Goal: Information Seeking & Learning: Compare options

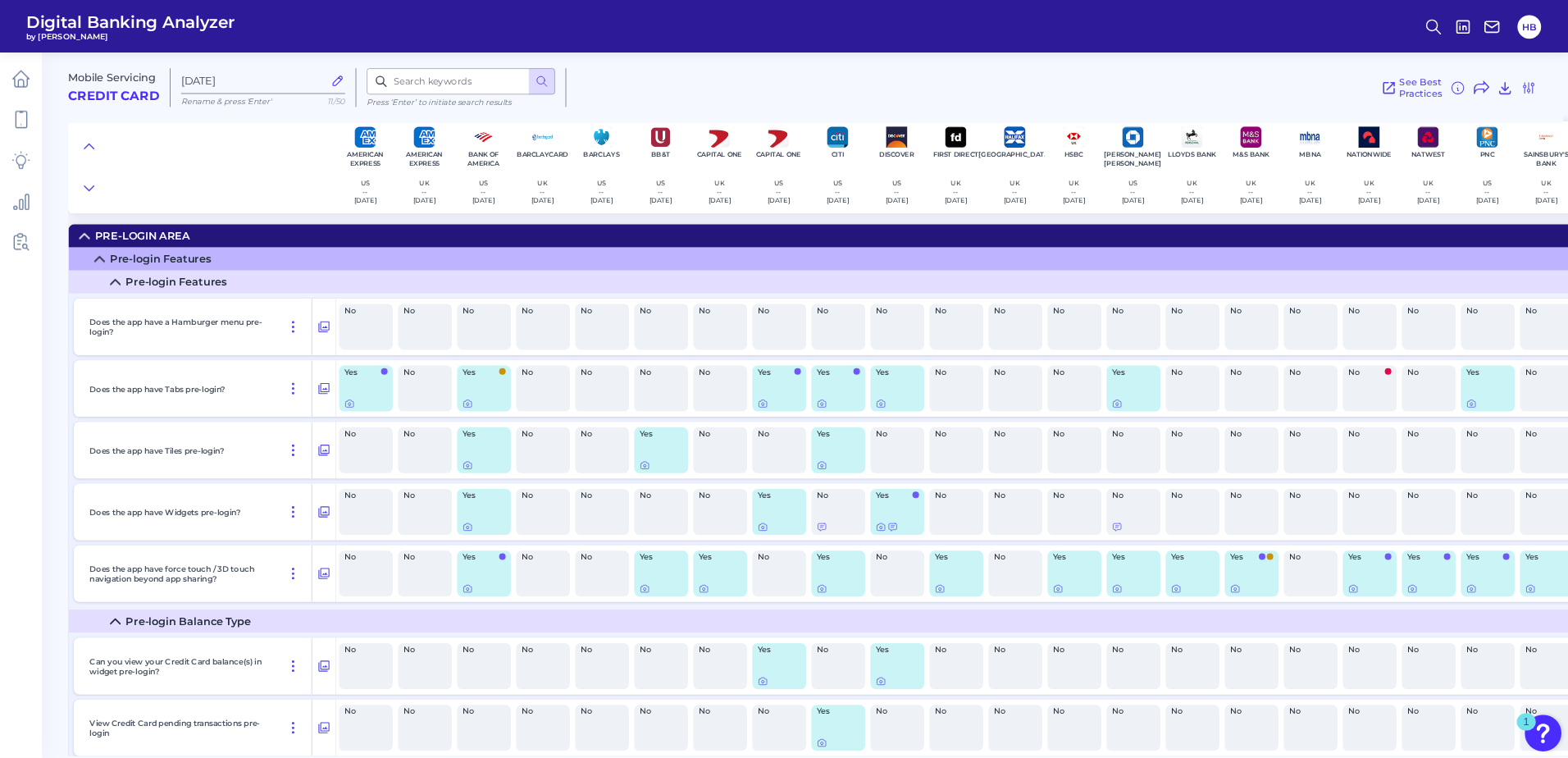
scroll to position [8880, 0]
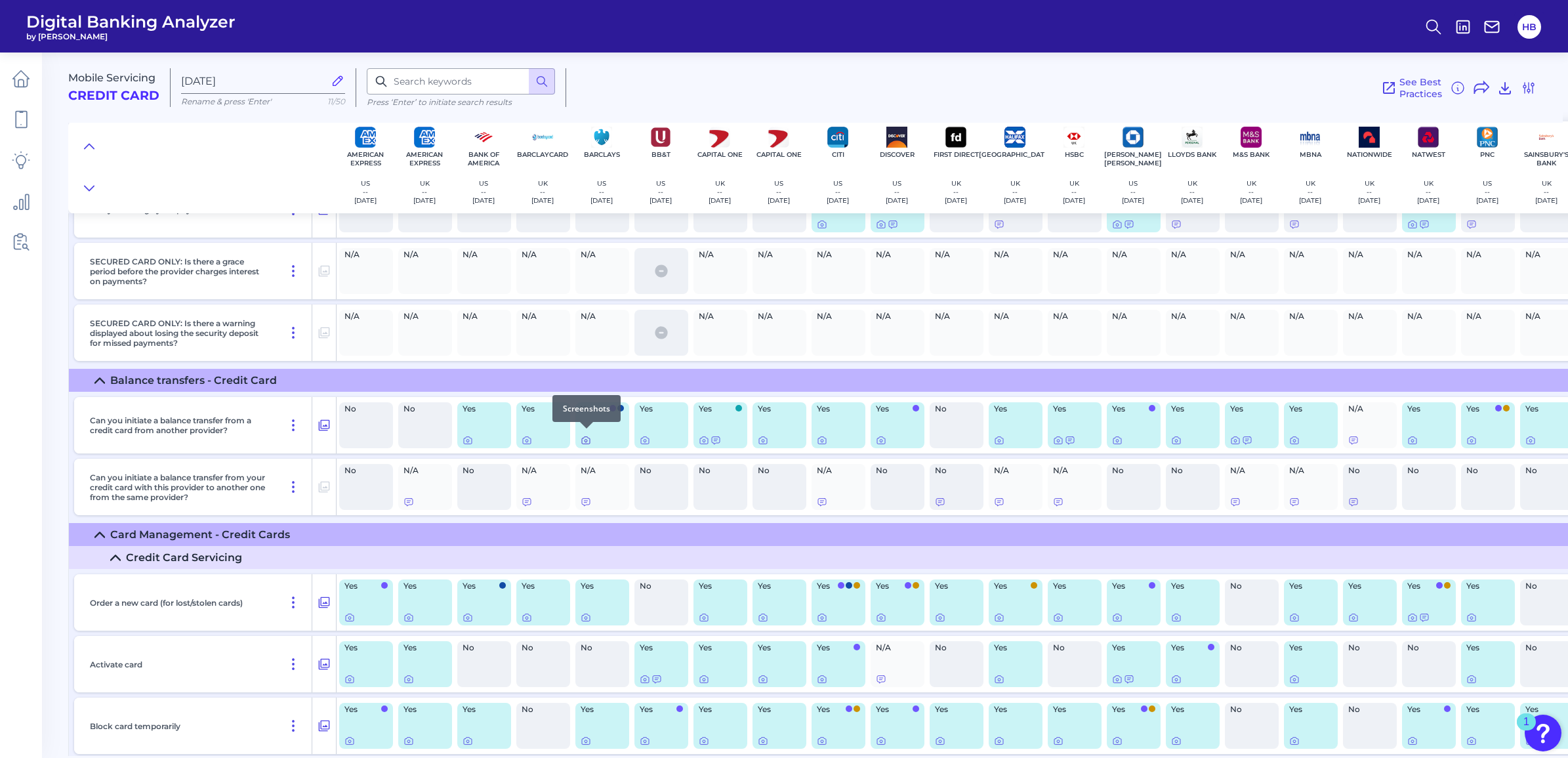
click at [585, 440] on icon at bounding box center [586, 440] width 11 height 11
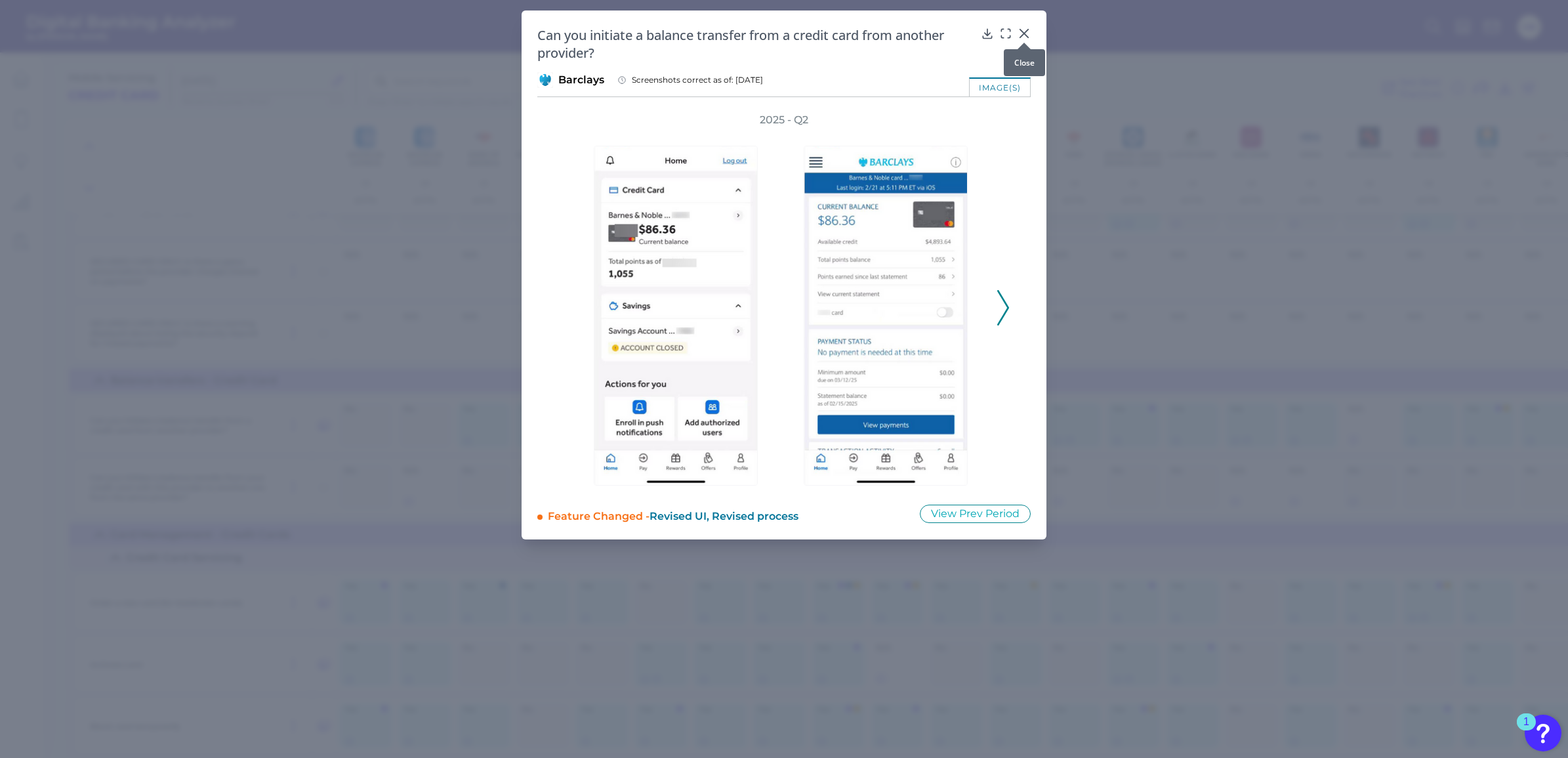
click at [1020, 40] on div at bounding box center [1024, 42] width 13 height 13
click at [1022, 38] on div at bounding box center [1024, 42] width 13 height 13
click at [1025, 34] on icon at bounding box center [1024, 33] width 8 height 8
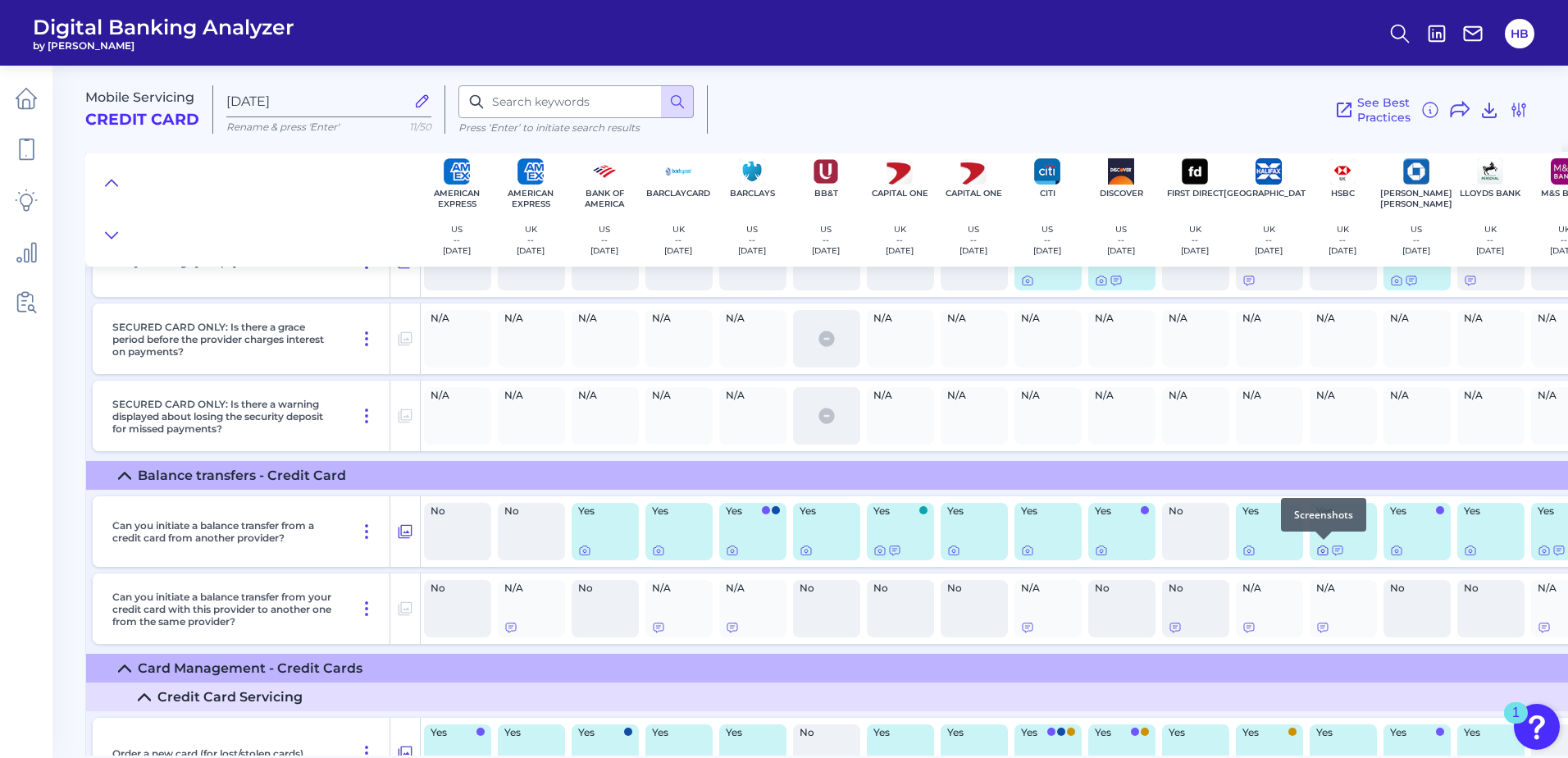
click at [1322, 552] on icon at bounding box center [1323, 550] width 3 height 3
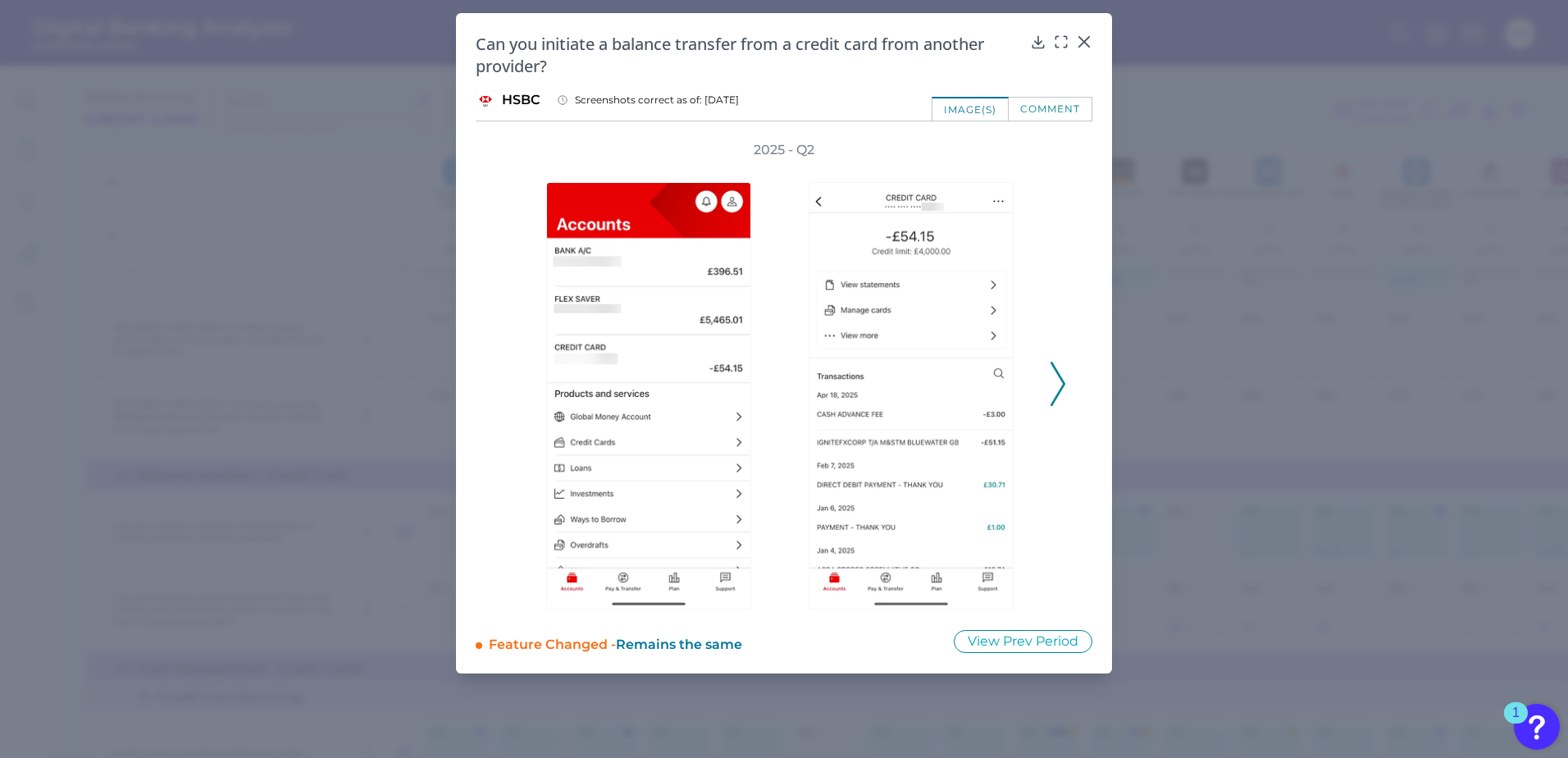
click at [1061, 385] on icon at bounding box center [1058, 384] width 15 height 45
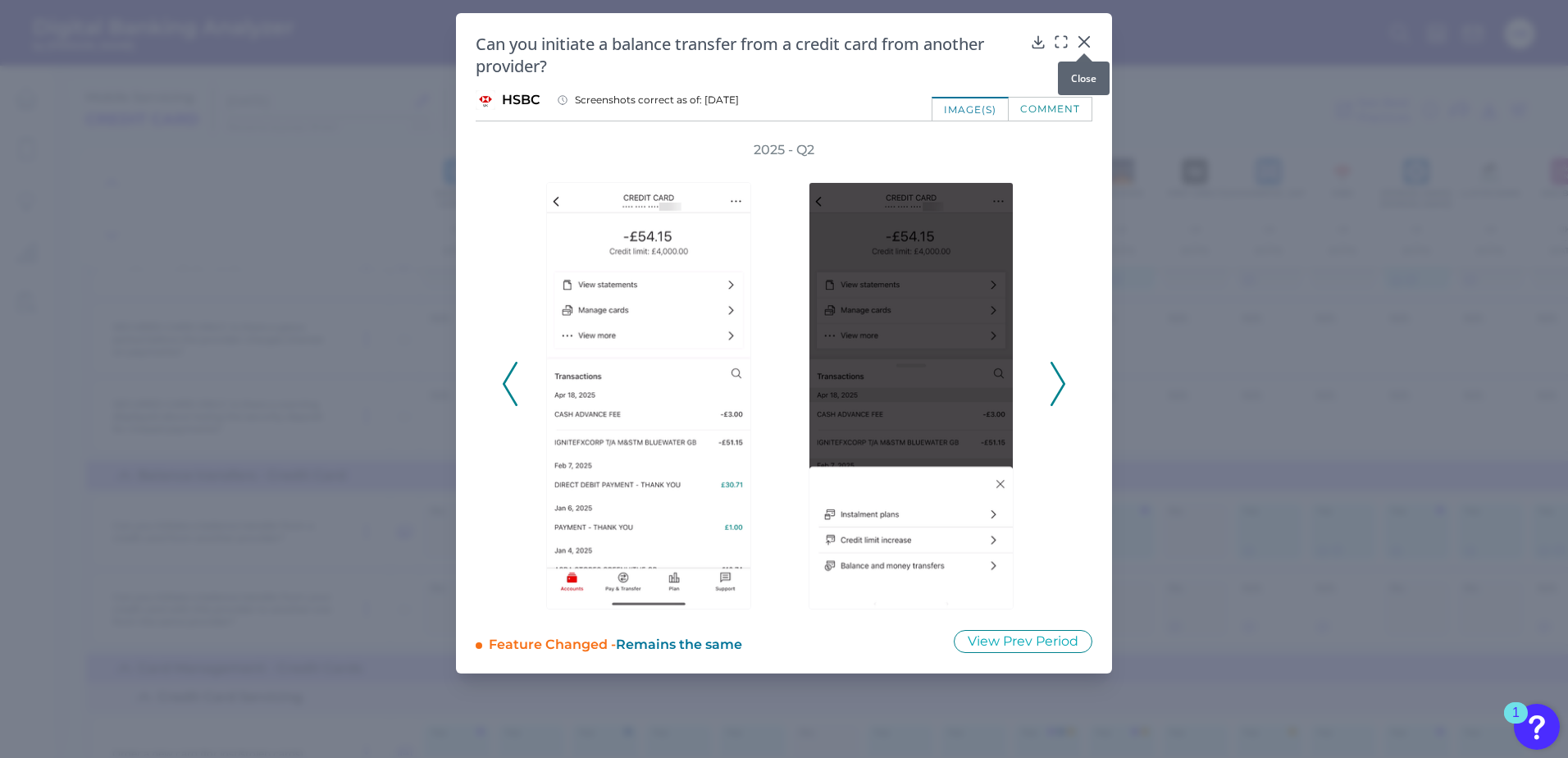
click at [1080, 42] on icon at bounding box center [1084, 42] width 16 height 16
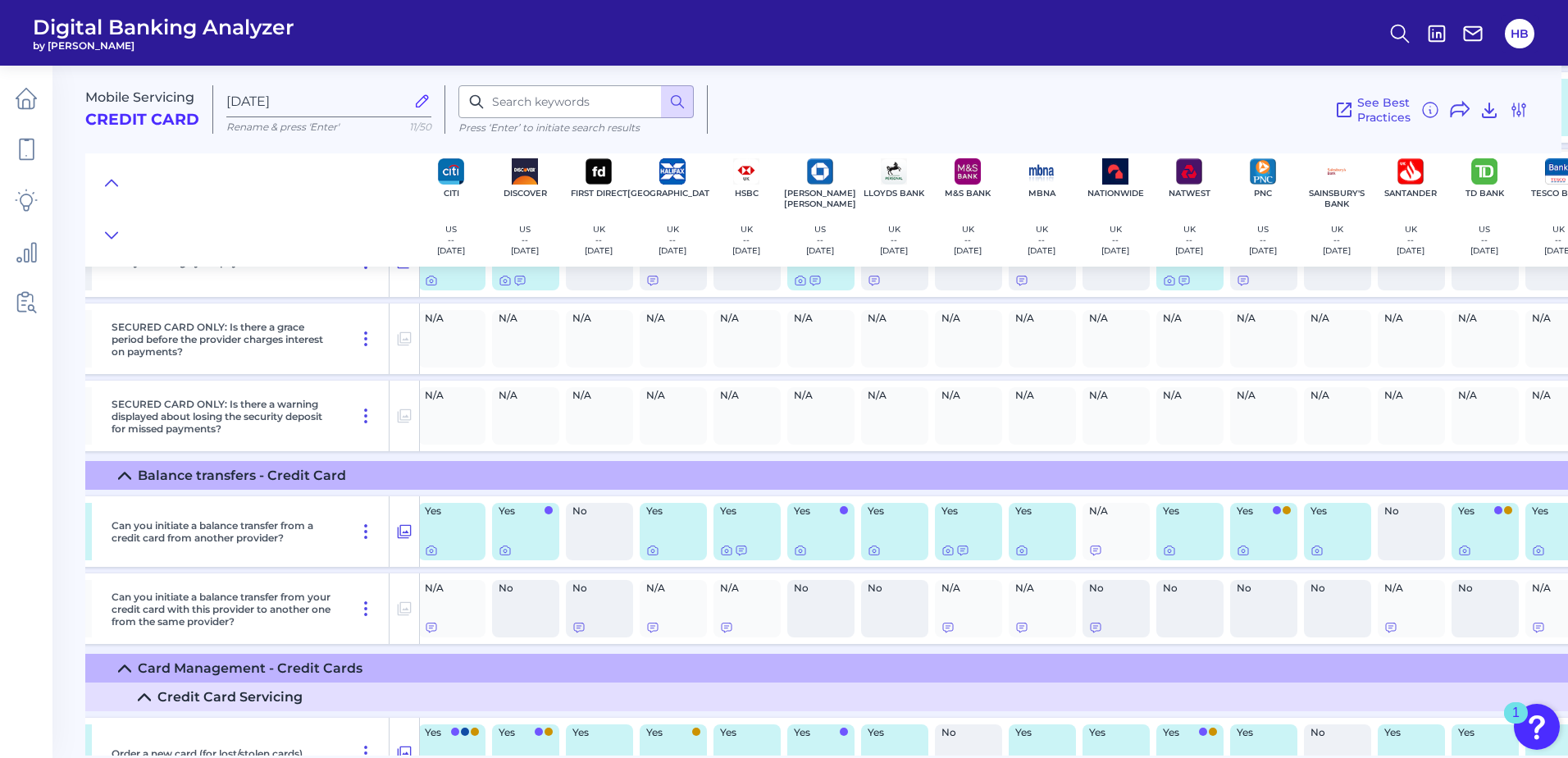
scroll to position [8880, 593]
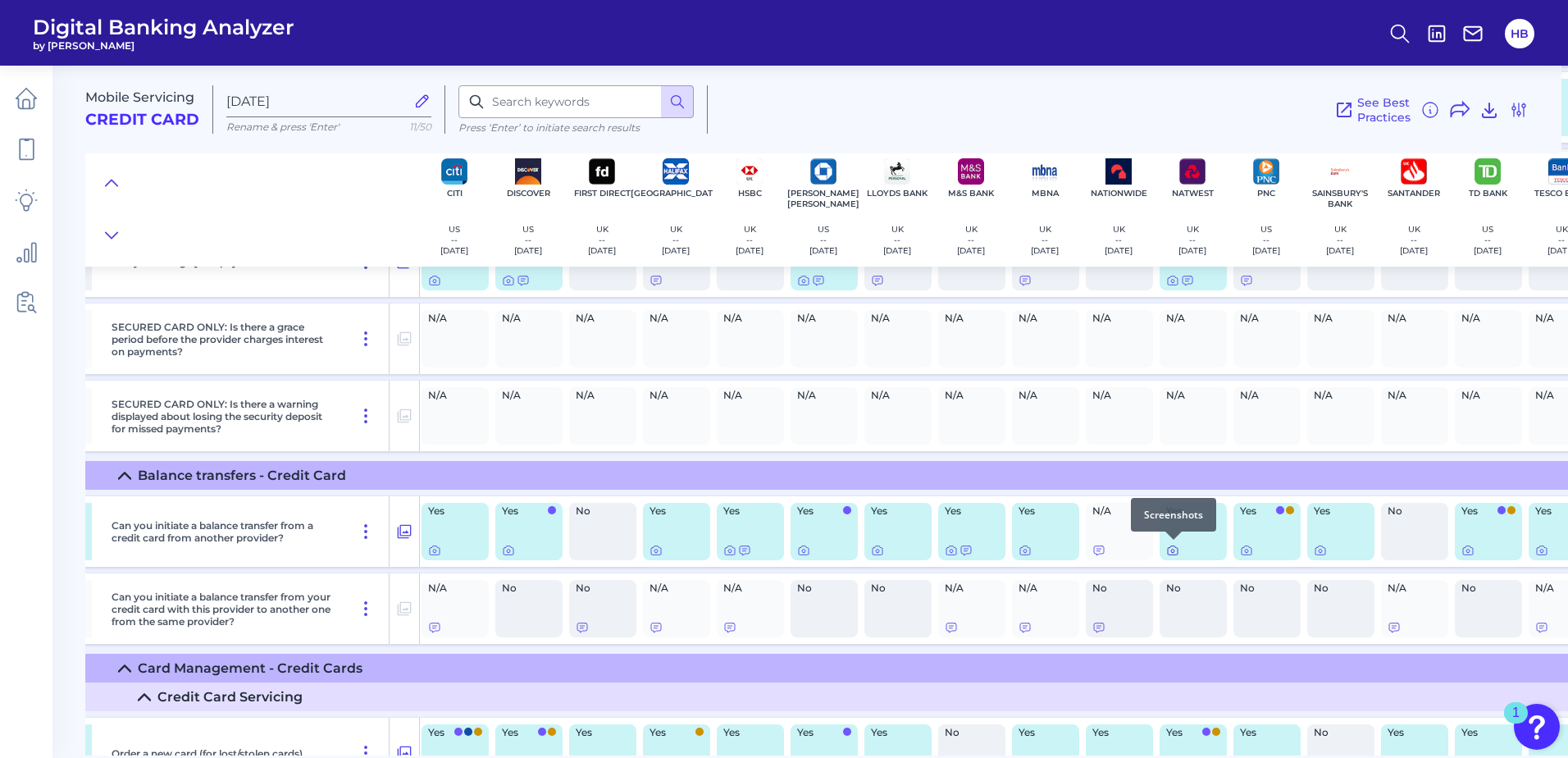
click at [1172, 552] on icon at bounding box center [1172, 550] width 3 height 3
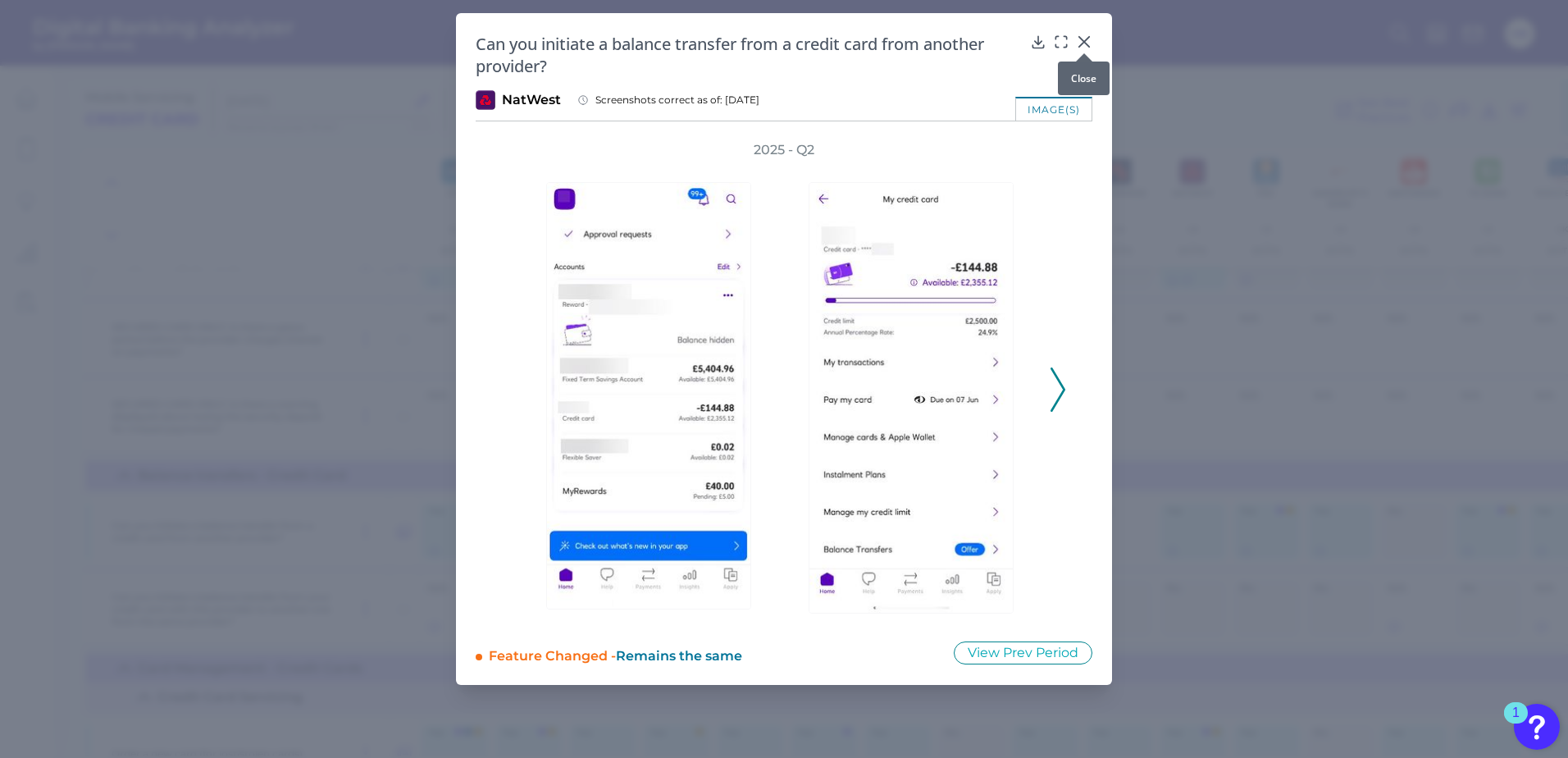
click at [1086, 46] on div at bounding box center [1084, 52] width 16 height 16
click at [1083, 46] on div at bounding box center [1084, 52] width 16 height 16
click at [1083, 39] on icon at bounding box center [1084, 42] width 16 height 16
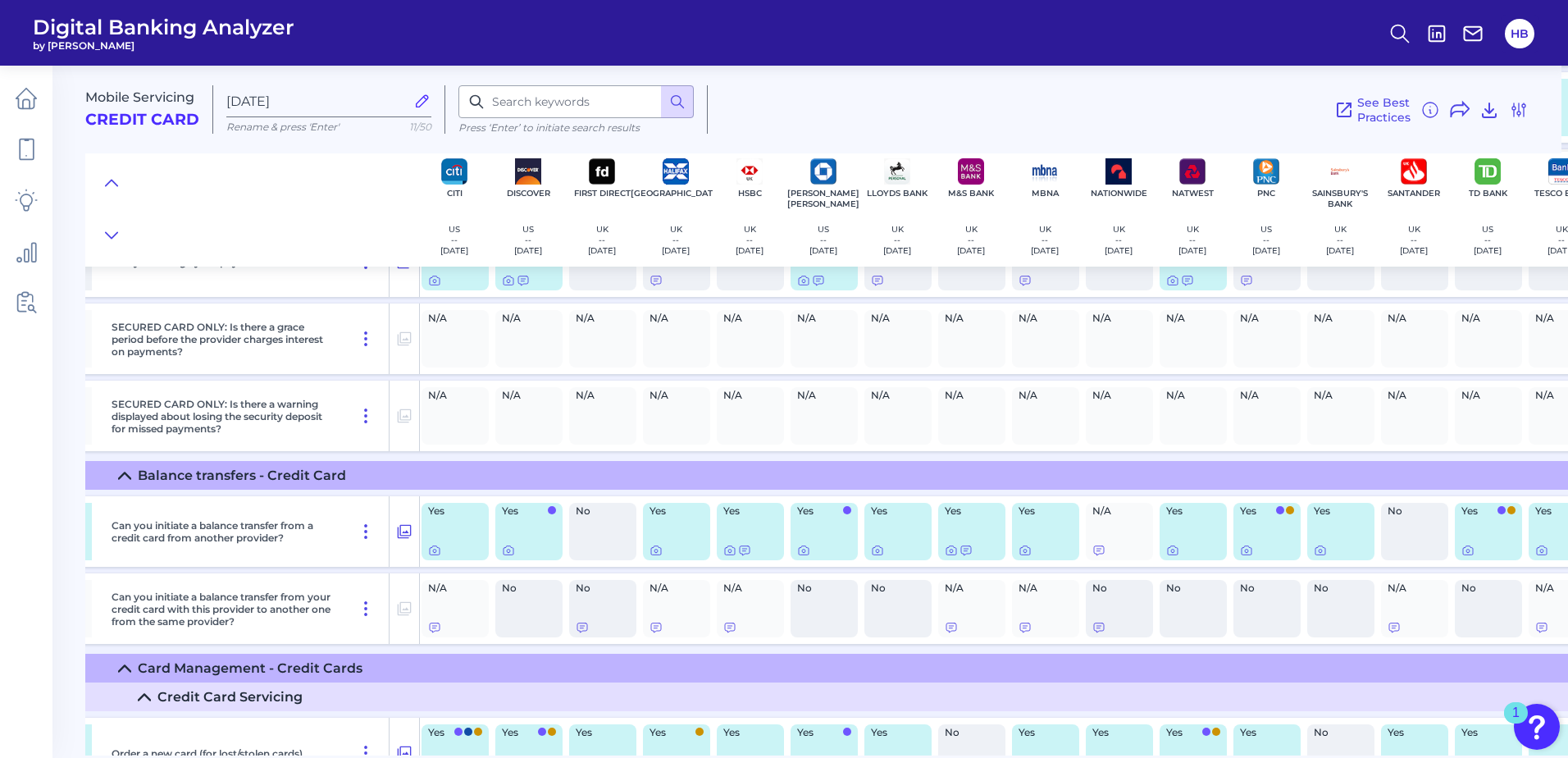
click at [1425, 517] on div "No" at bounding box center [1414, 531] width 67 height 57
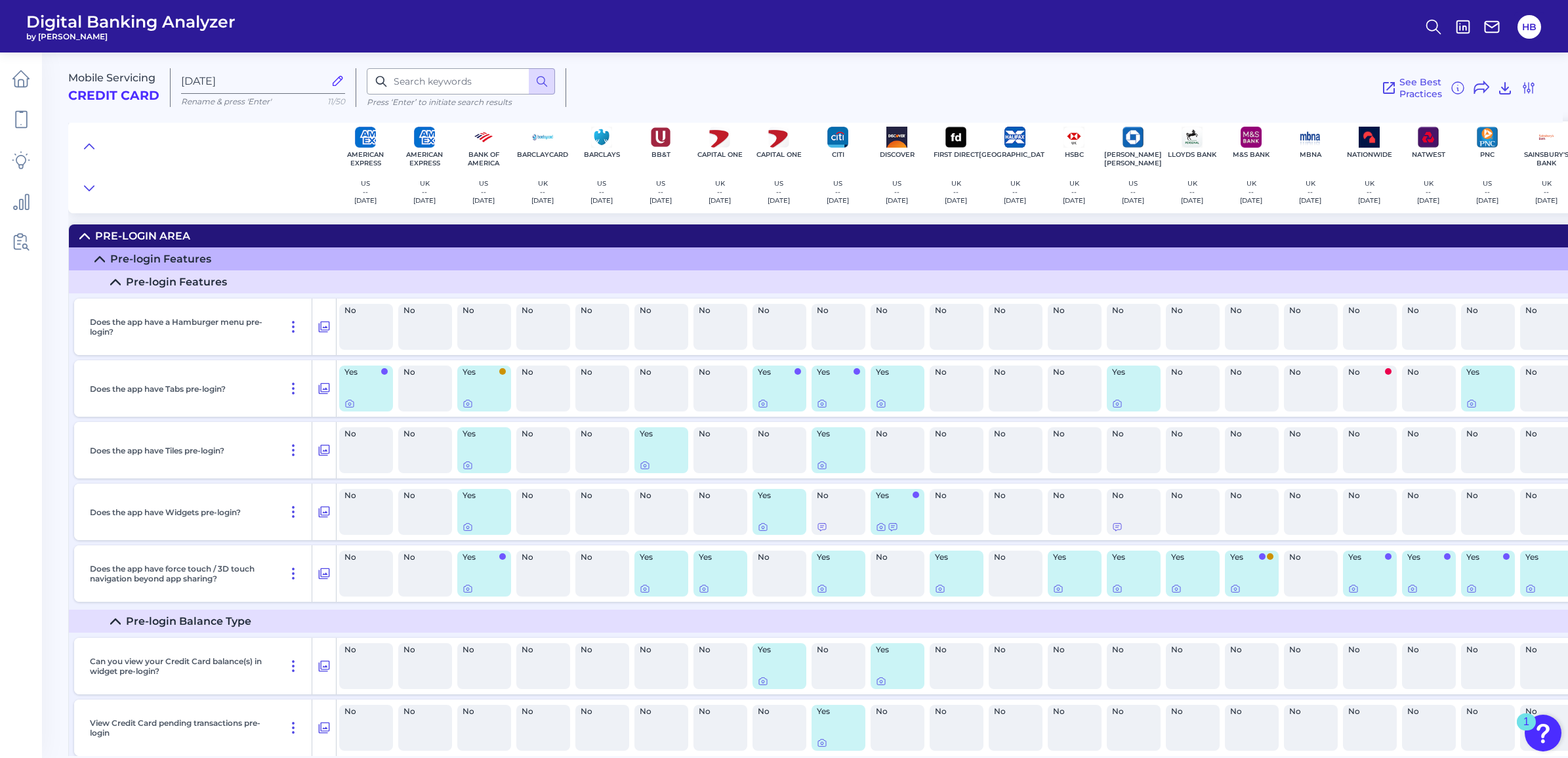
click at [336, 104] on span "11/50" at bounding box center [336, 101] width 18 height 10
click at [1530, 90] on icon at bounding box center [1528, 88] width 11 height 11
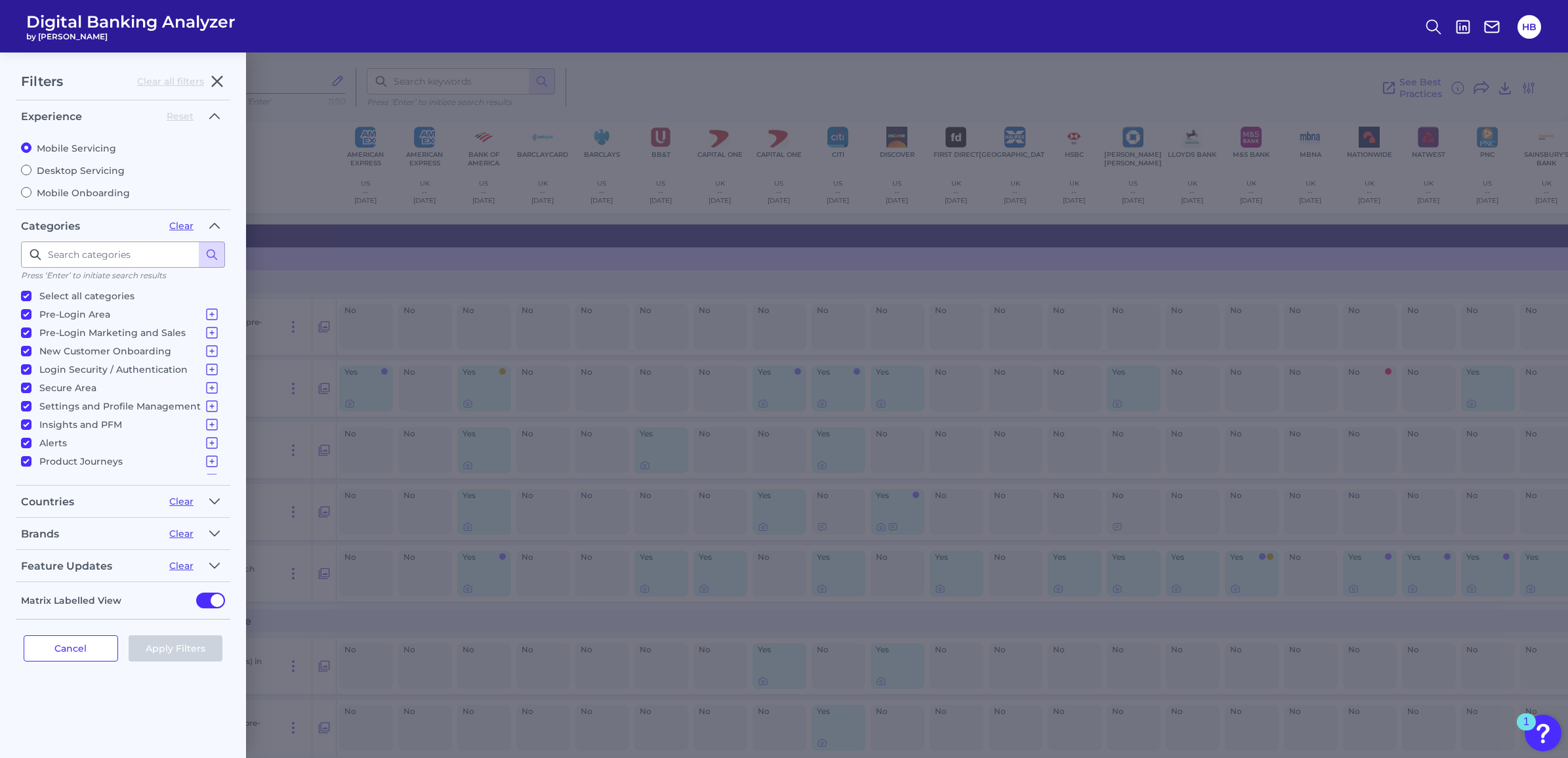
scroll to position [13, 0]
click at [213, 502] on icon "button" at bounding box center [215, 502] width 11 height 16
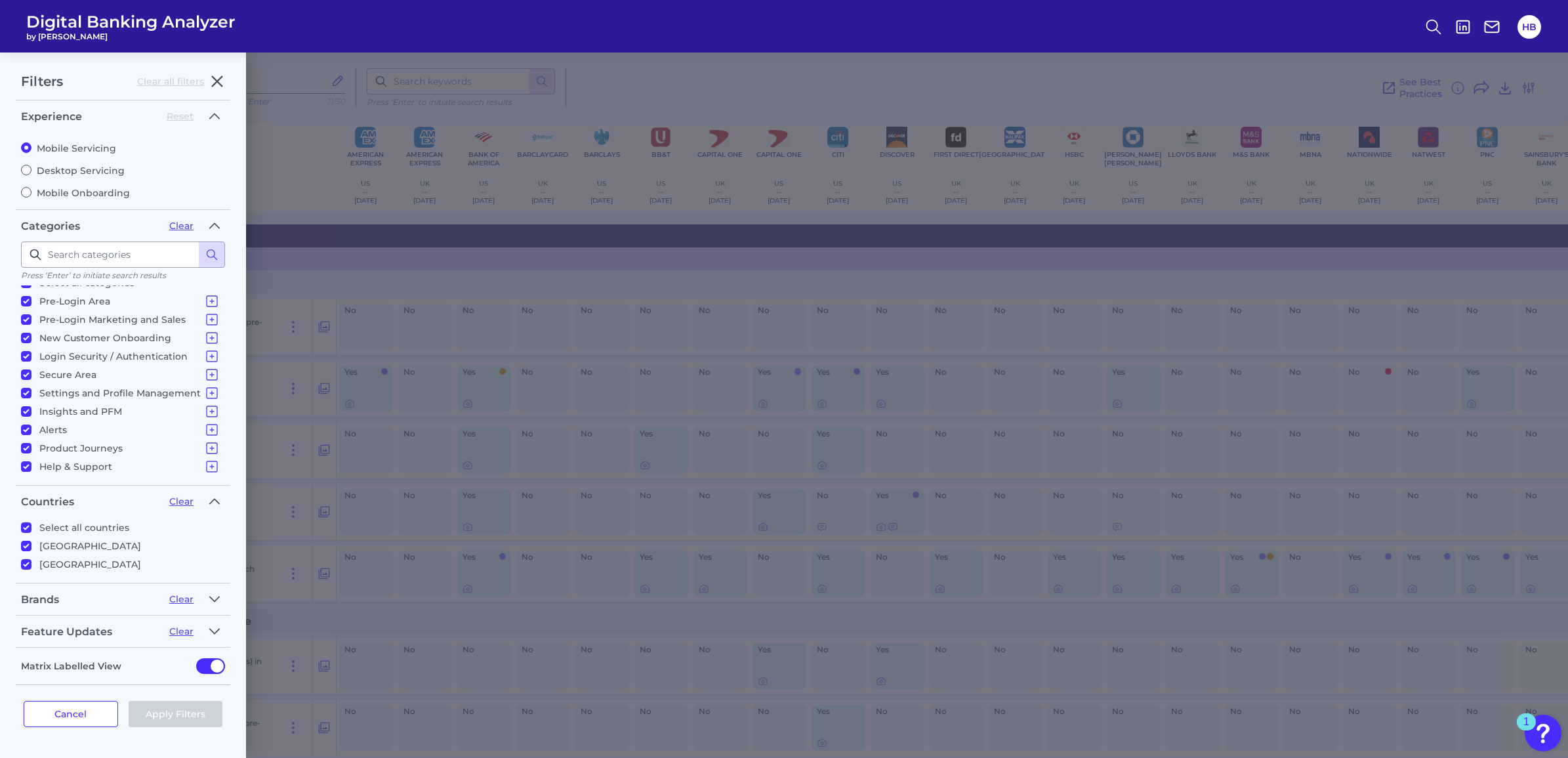
click at [23, 541] on input "[GEOGRAPHIC_DATA]" at bounding box center [26, 546] width 11 height 11
checkbox input "false"
click at [215, 499] on icon "button" at bounding box center [214, 501] width 9 height 5
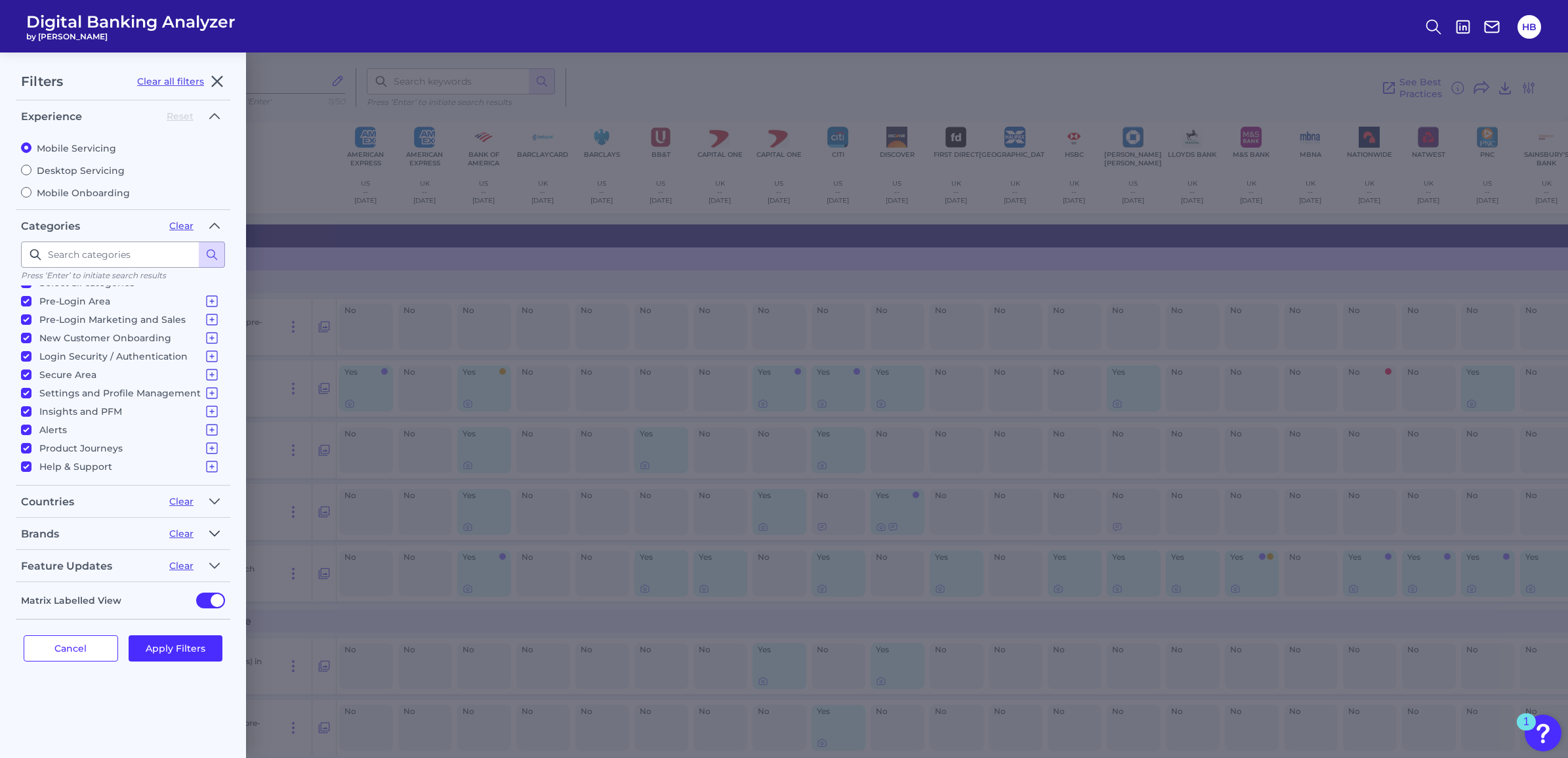
click at [210, 532] on icon "button" at bounding box center [215, 534] width 11 height 16
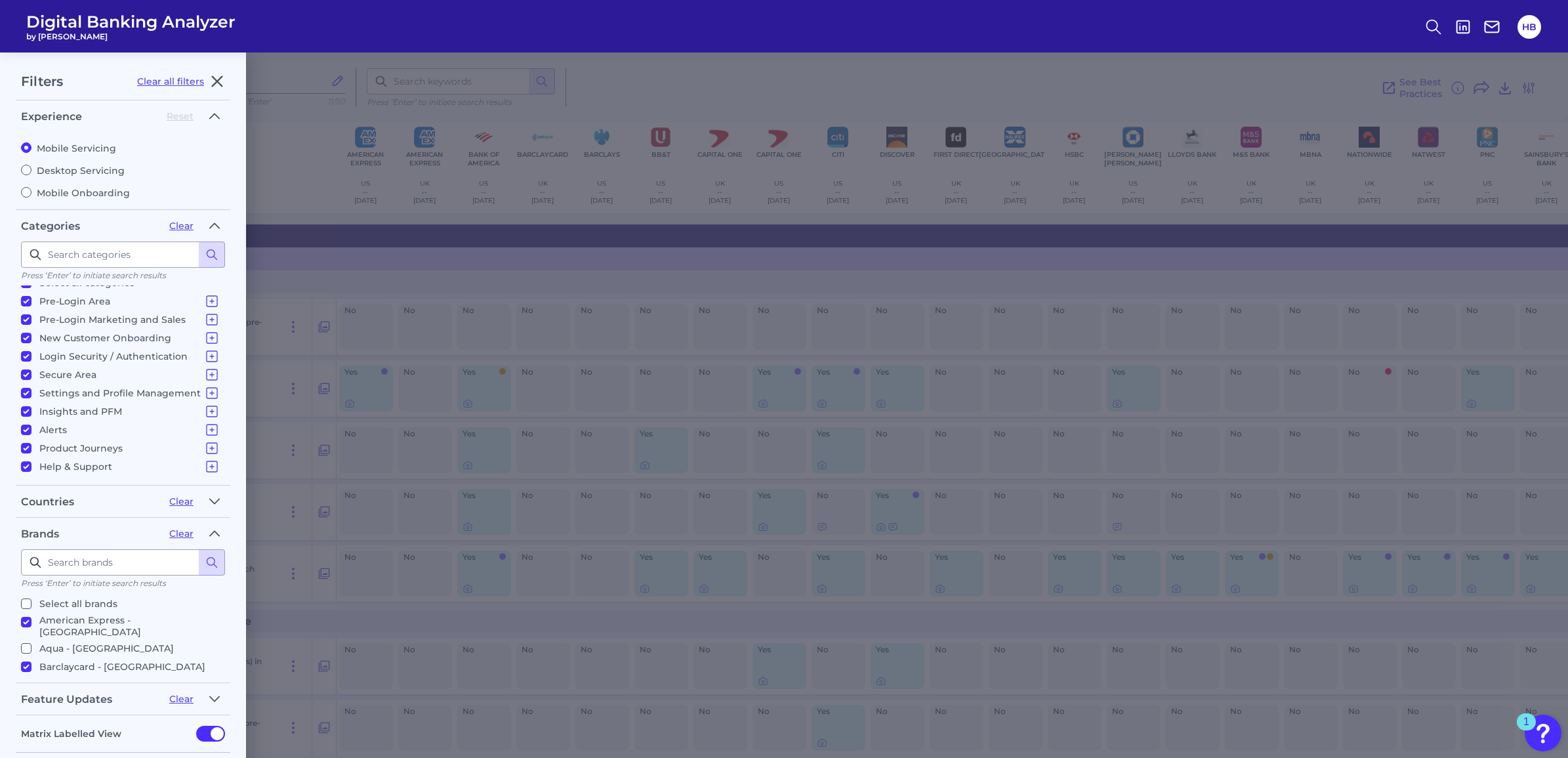
click at [26, 643] on input "Aqua - [GEOGRAPHIC_DATA]" at bounding box center [26, 648] width 11 height 11
checkbox input "true"
click at [27, 664] on input "Vanquis - [GEOGRAPHIC_DATA]" at bounding box center [26, 669] width 11 height 11
checkbox input "true"
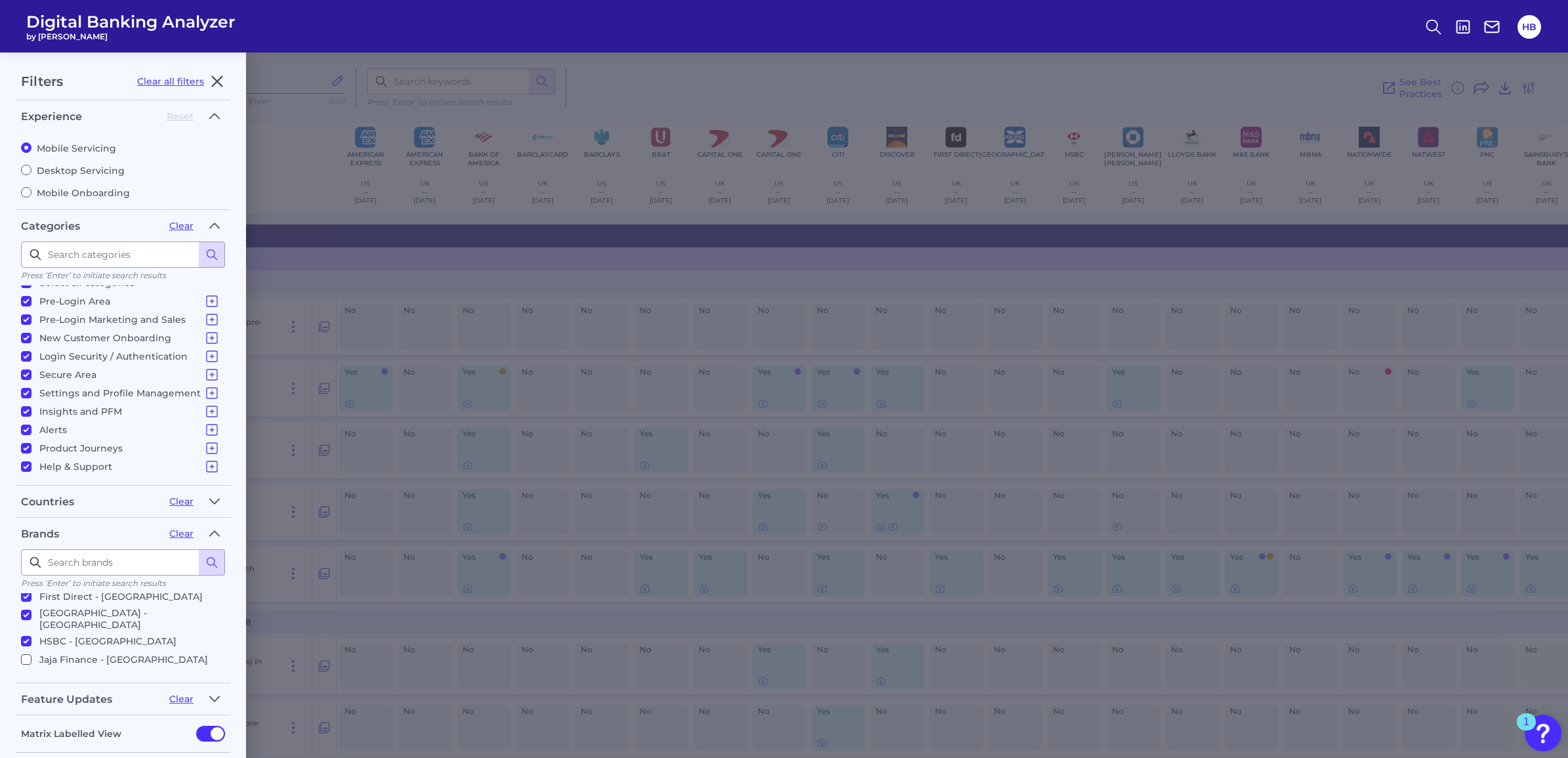
scroll to position [112, 0]
click at [26, 650] on input "Jaja Finance - [GEOGRAPHIC_DATA]" at bounding box center [26, 655] width 11 height 11
checkbox input "true"
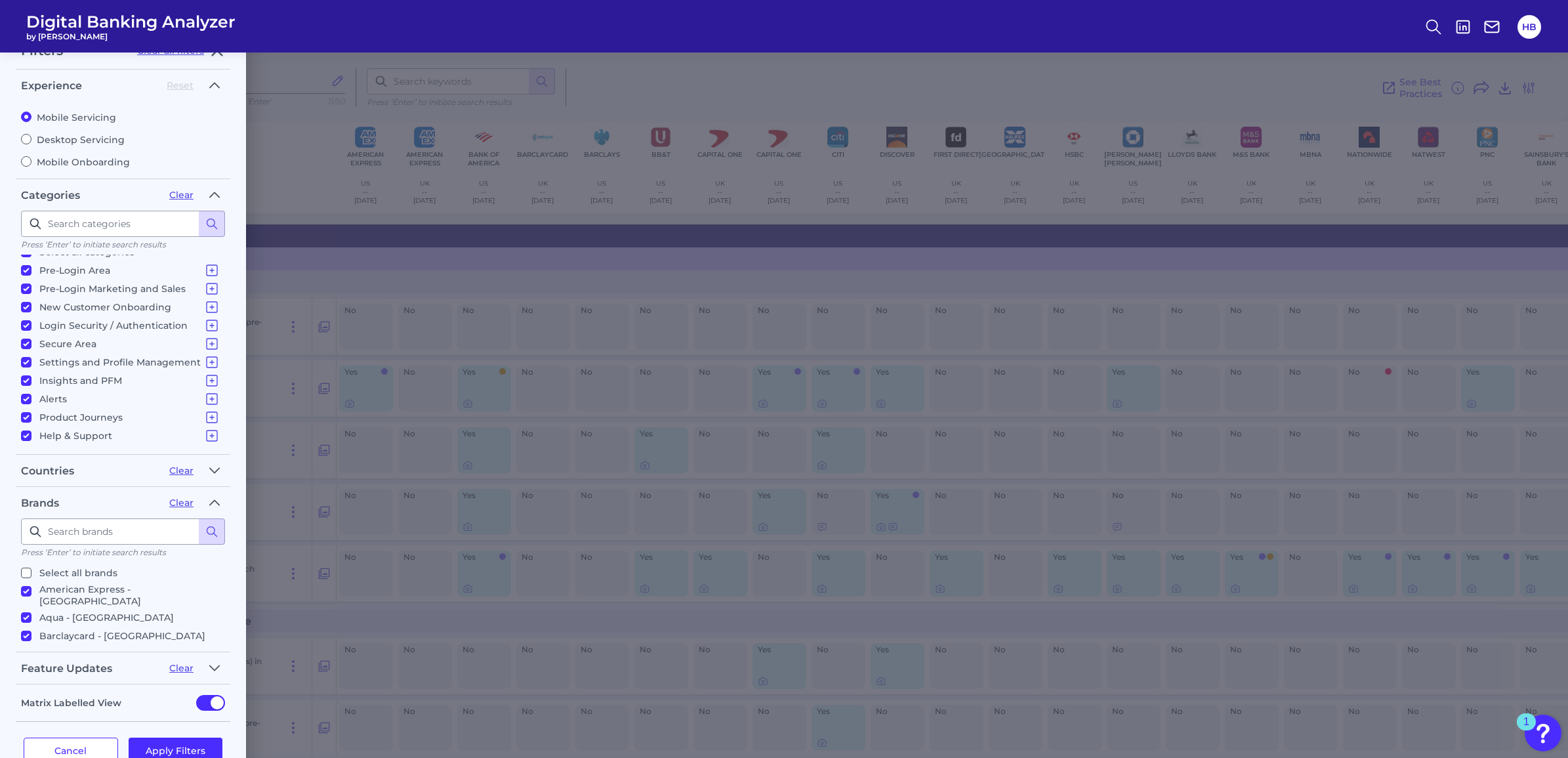
scroll to position [61, 0]
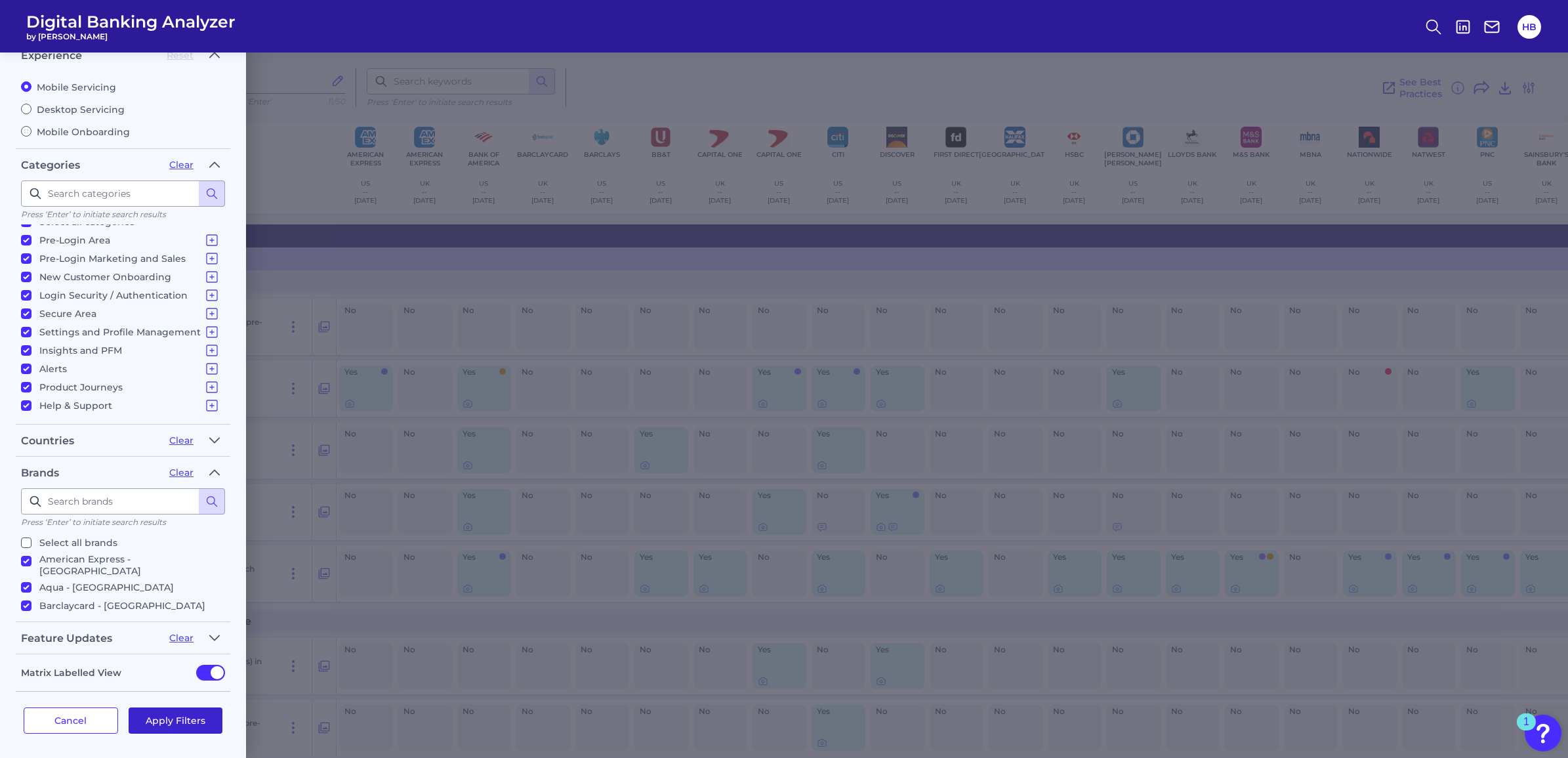
click at [172, 715] on button "Apply Filters" at bounding box center [176, 721] width 95 height 26
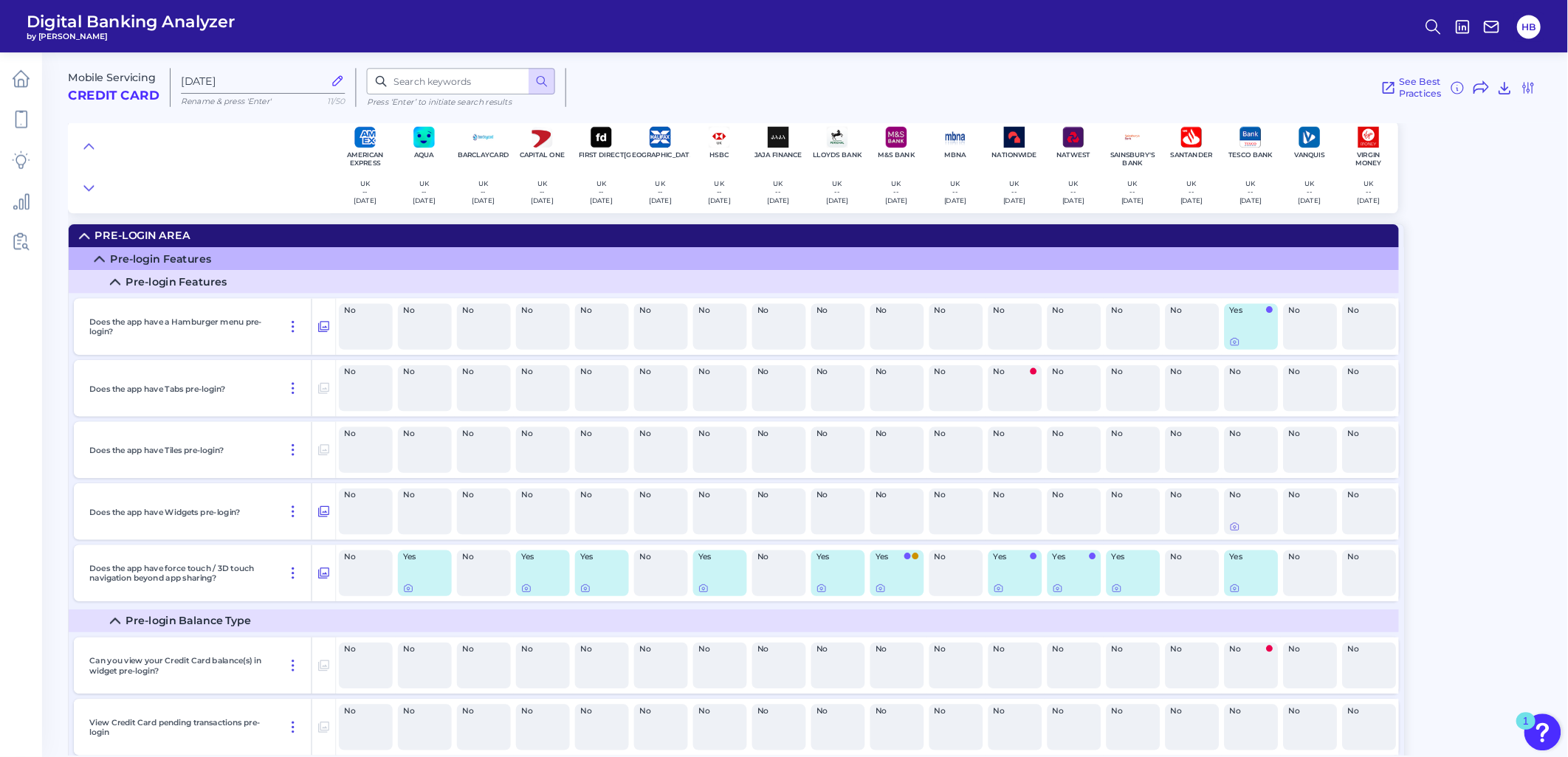
scroll to position [7962, 0]
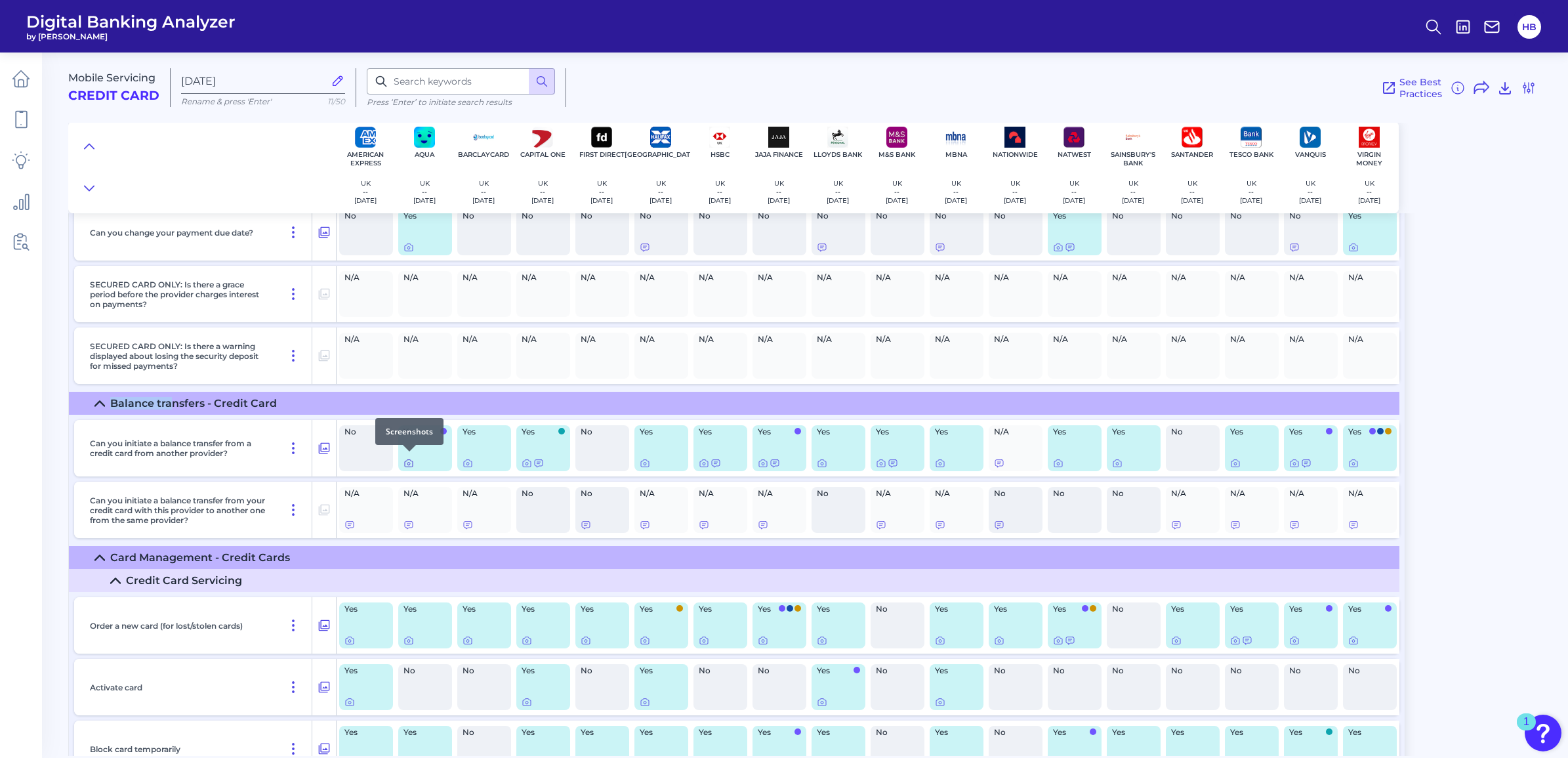
click at [407, 458] on icon at bounding box center [409, 464] width 11 height 11
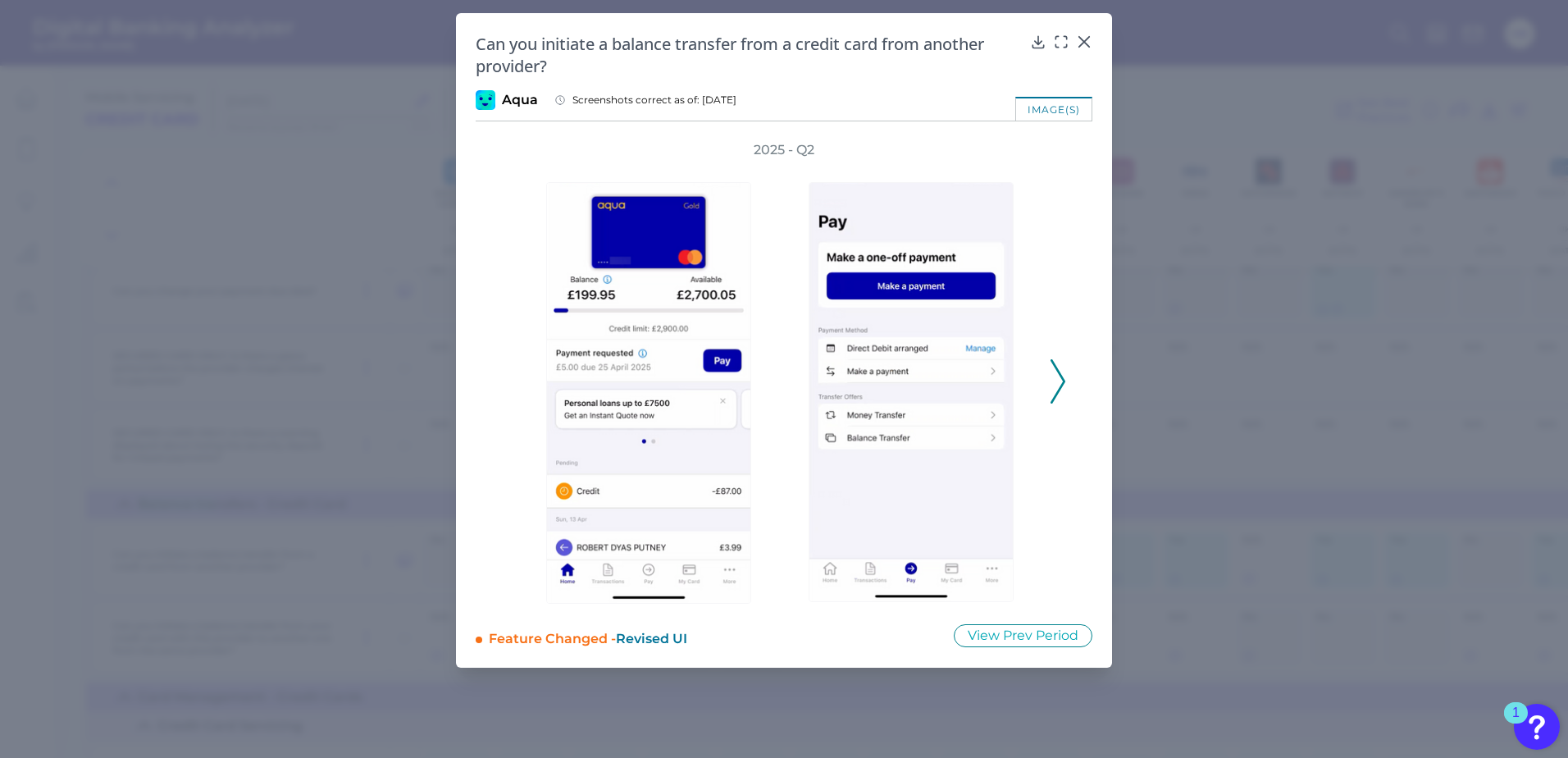
scroll to position [77, 0]
click at [1059, 379] on icon at bounding box center [1058, 381] width 15 height 45
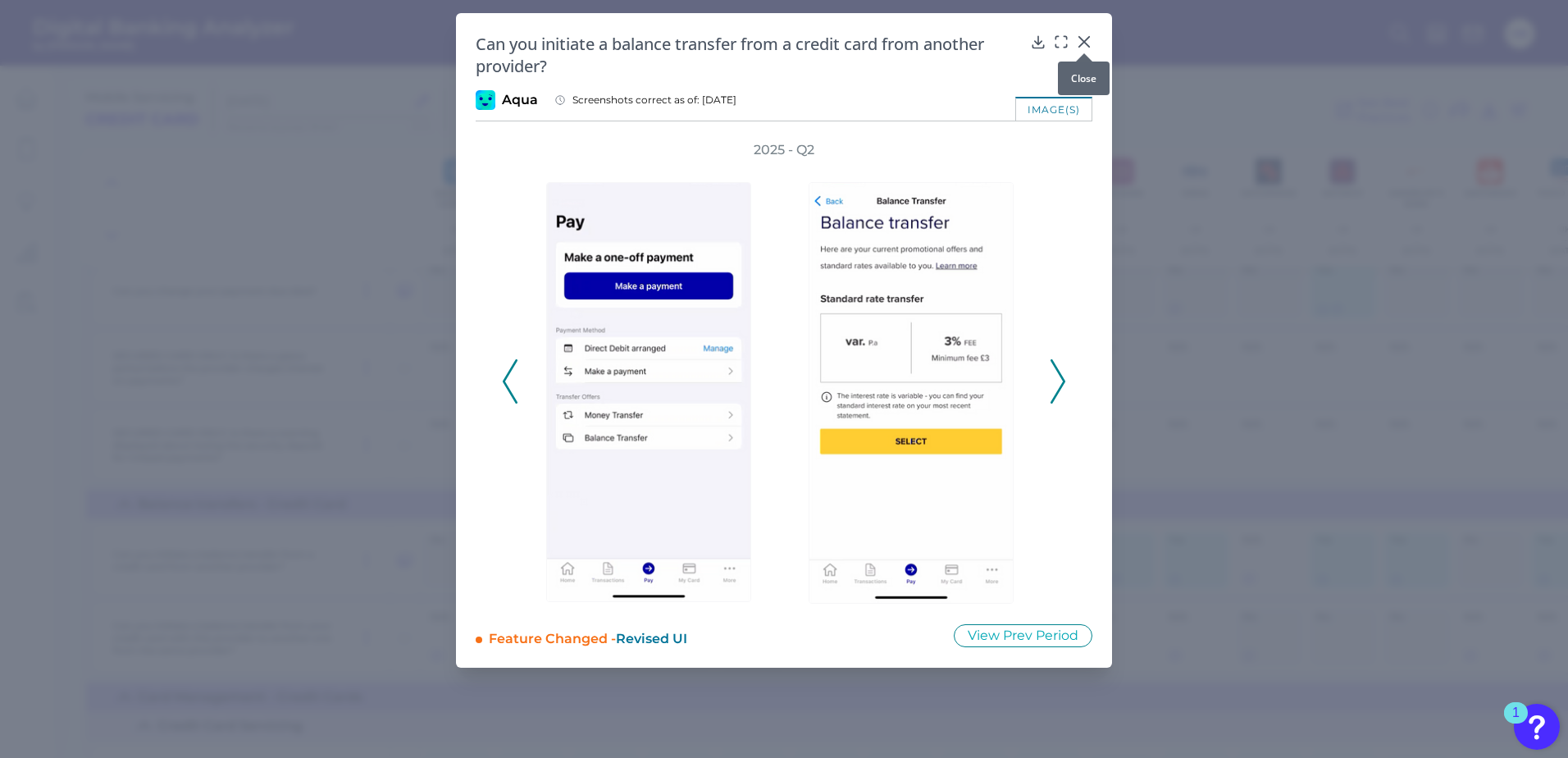
click at [1083, 46] on div at bounding box center [1084, 52] width 16 height 16
click at [1080, 41] on icon at bounding box center [1084, 42] width 16 height 16
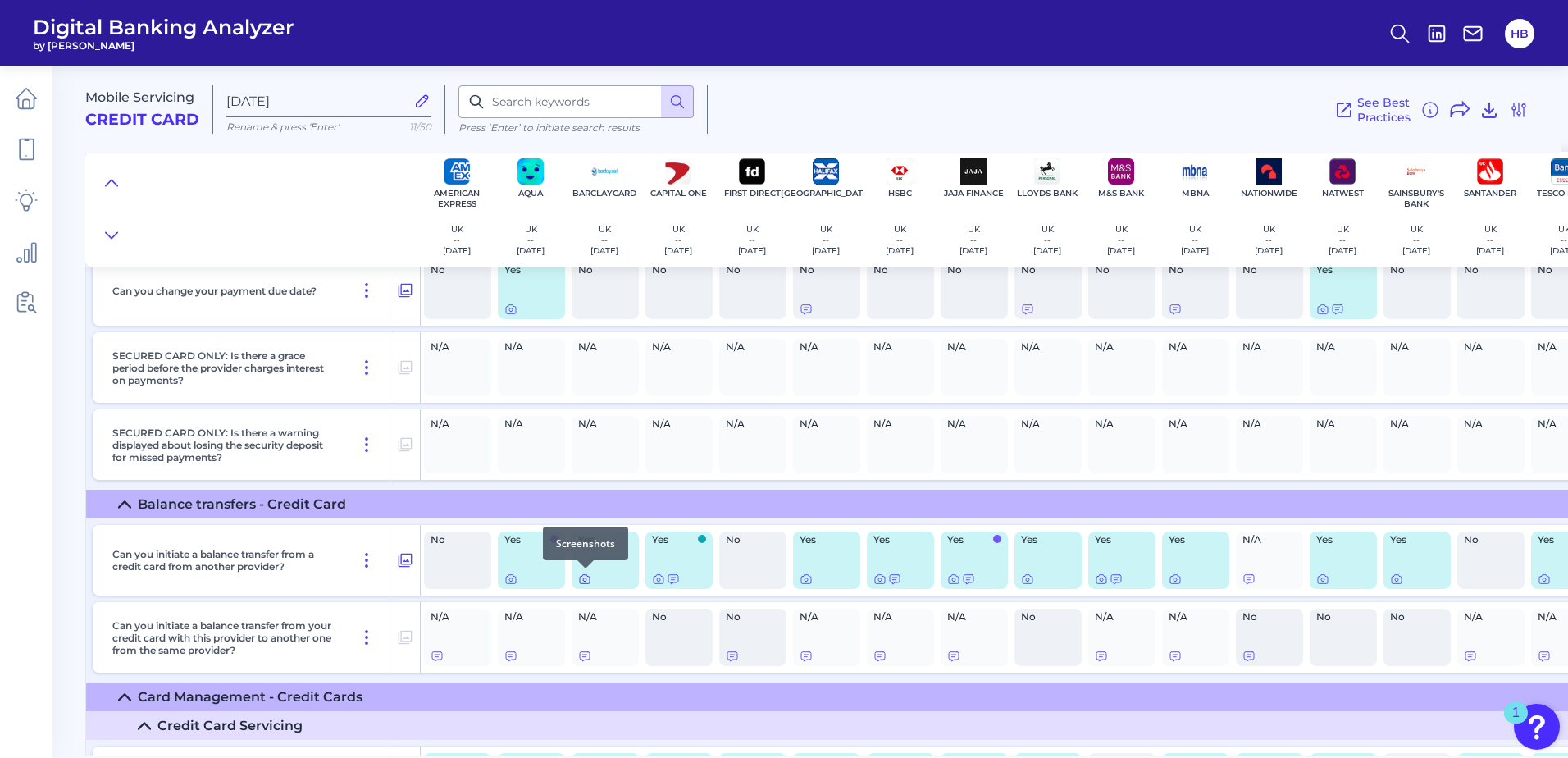
click at [587, 578] on icon at bounding box center [585, 579] width 14 height 14
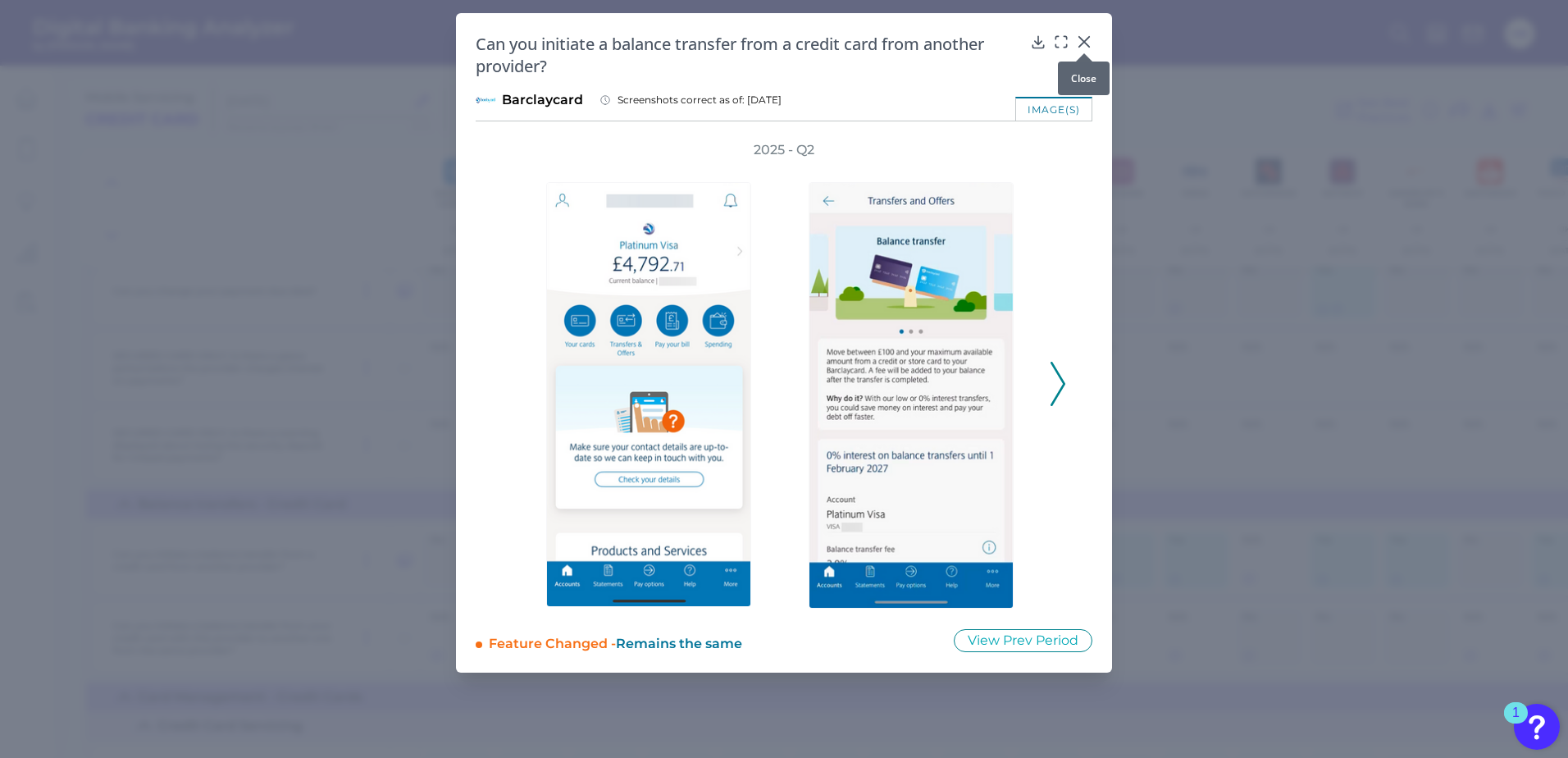
click at [1086, 47] on div at bounding box center [1084, 52] width 16 height 16
click at [1085, 41] on icon at bounding box center [1084, 42] width 10 height 10
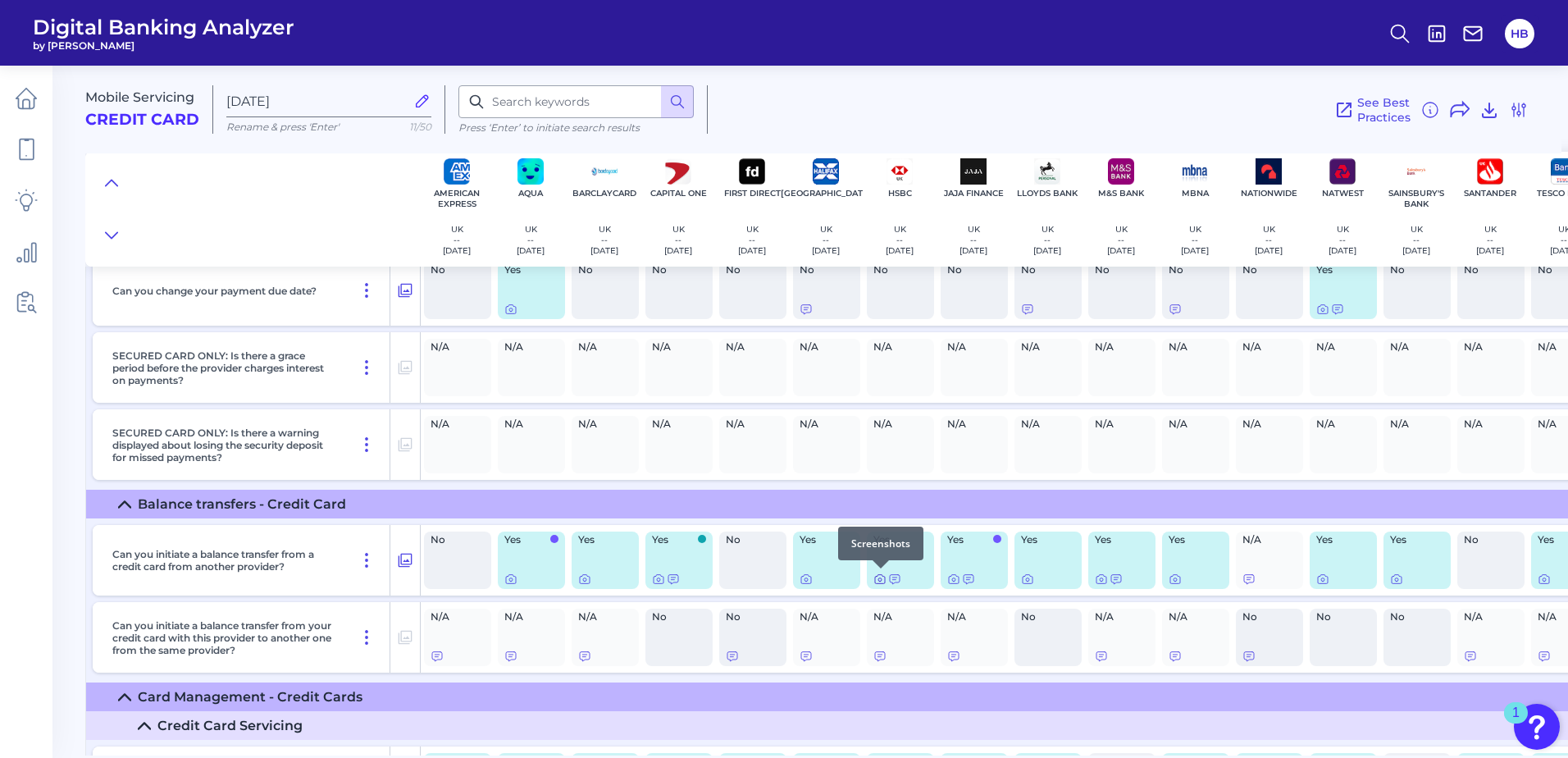
click at [881, 580] on icon at bounding box center [880, 579] width 14 height 14
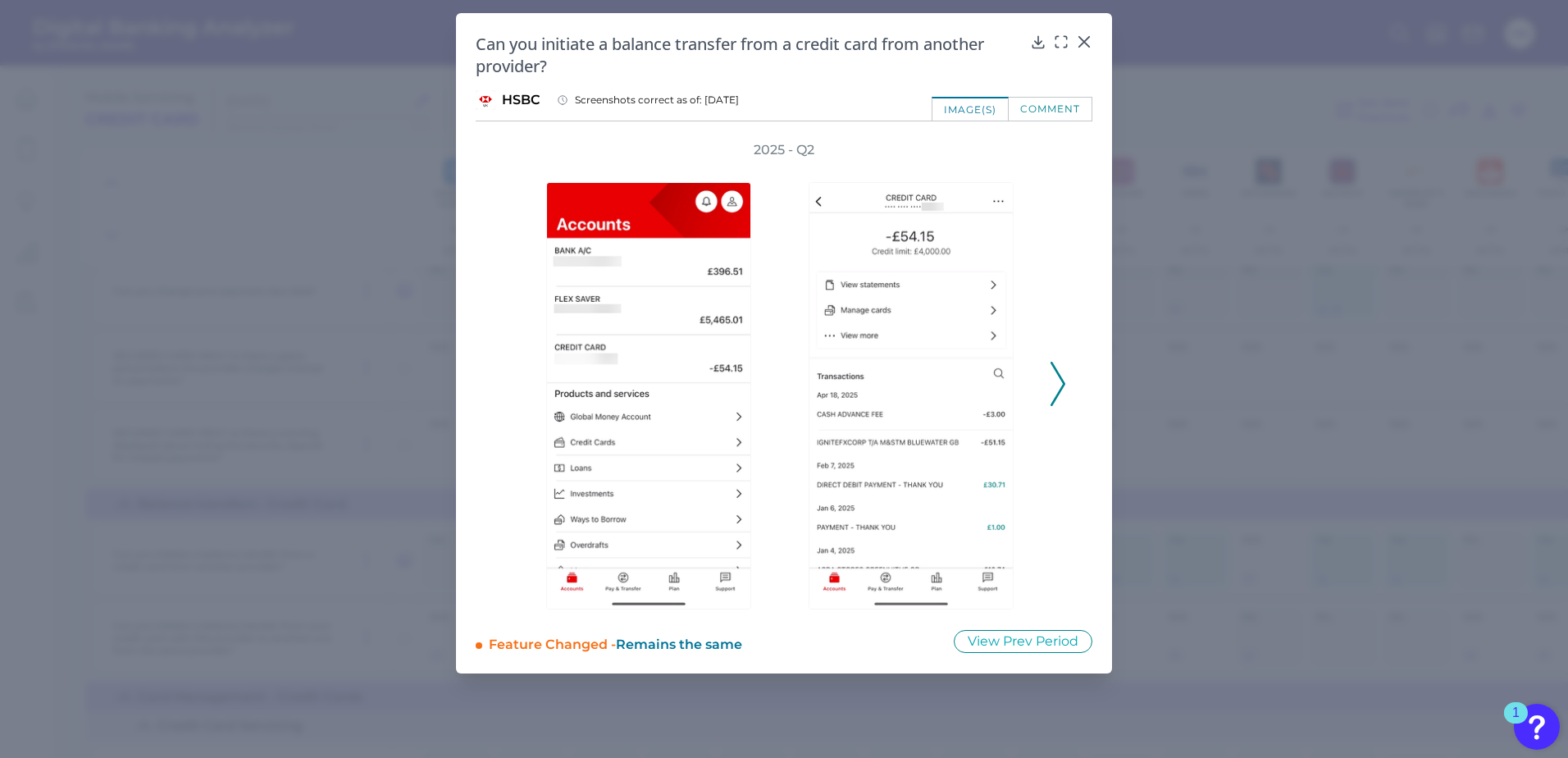
click at [1054, 372] on icon at bounding box center [1058, 384] width 15 height 45
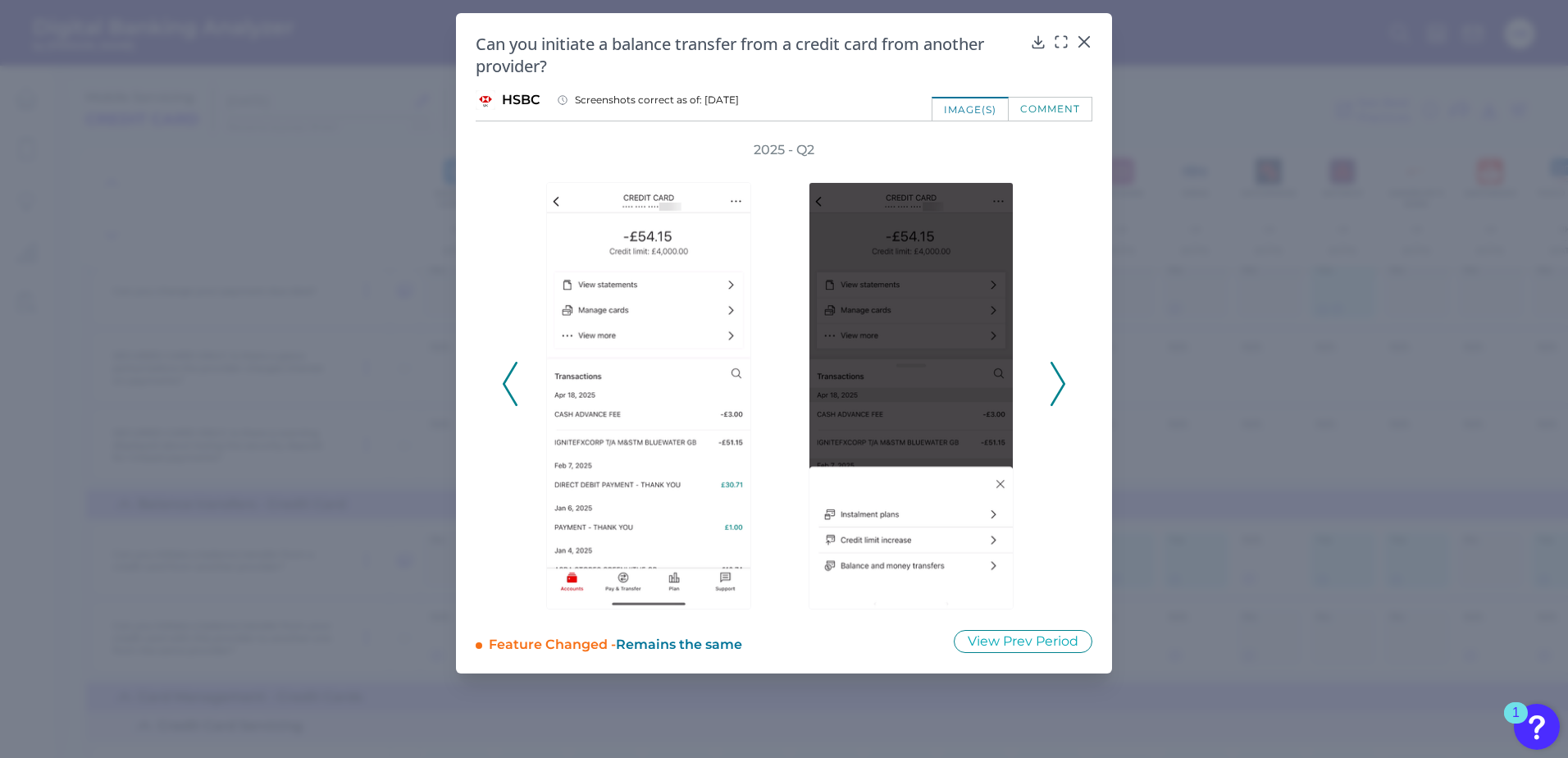
click at [1057, 380] on icon at bounding box center [1058, 384] width 15 height 45
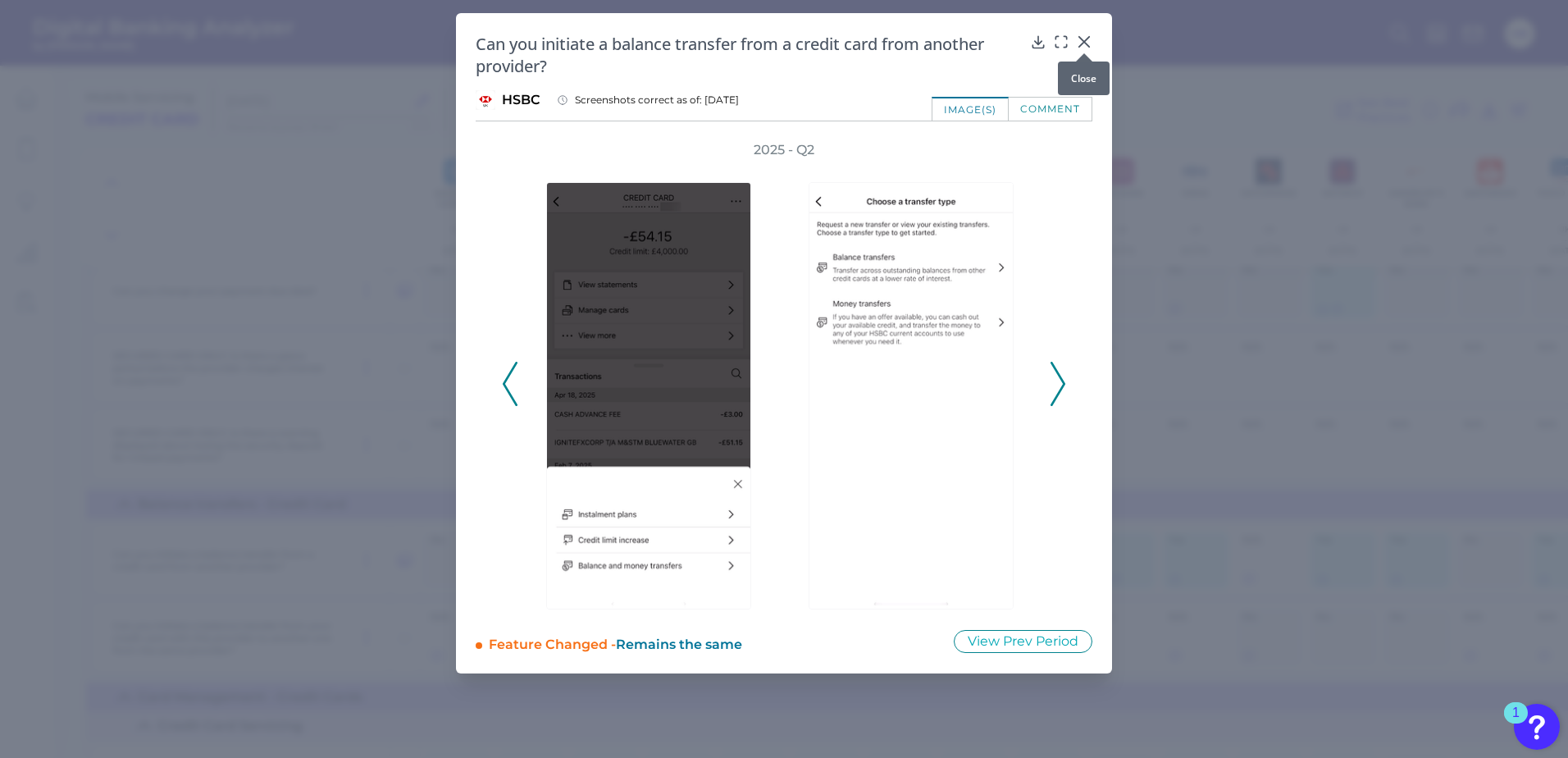
click at [1084, 40] on icon at bounding box center [1084, 42] width 16 height 16
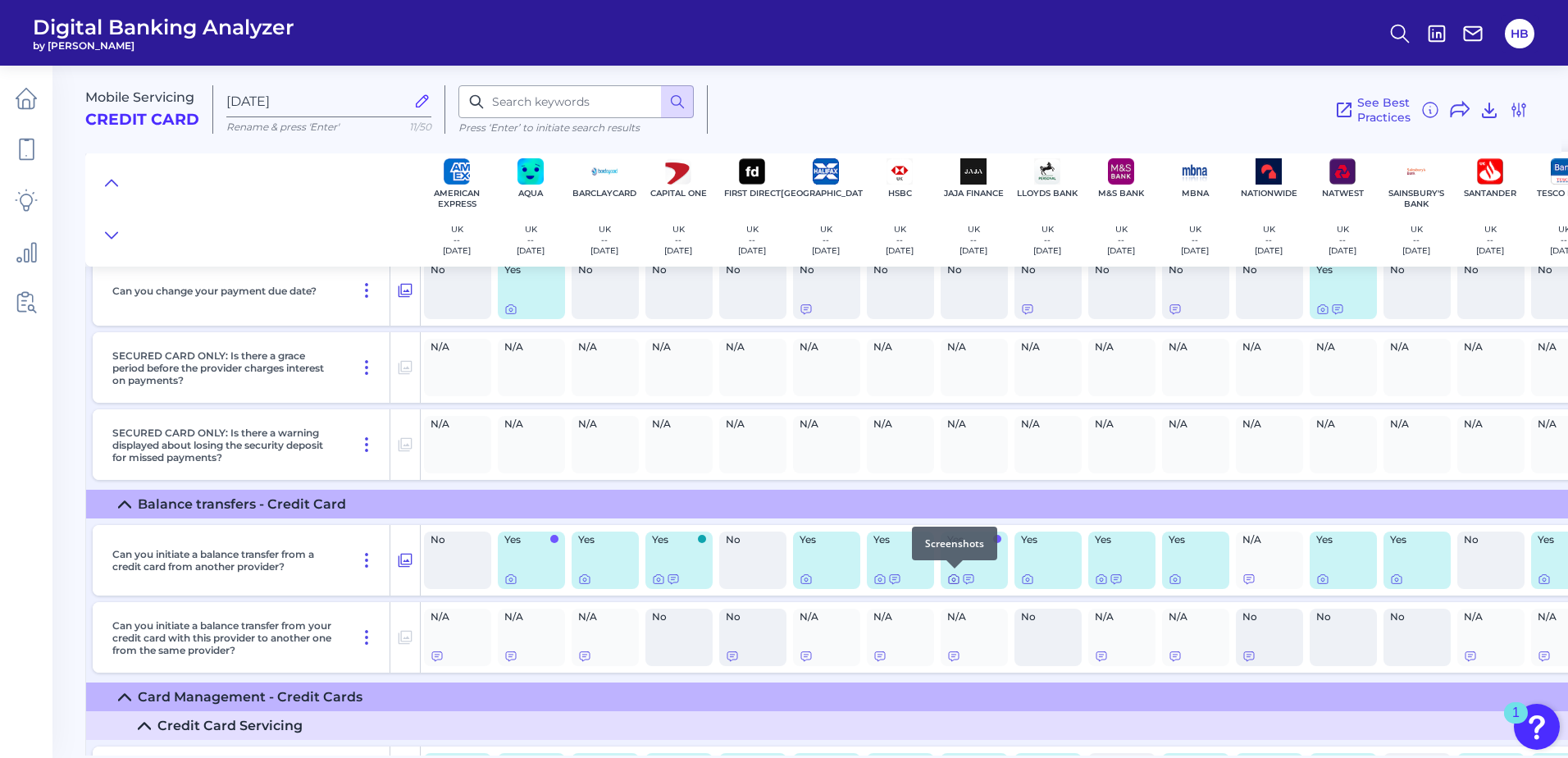
click at [954, 579] on icon at bounding box center [954, 579] width 14 height 14
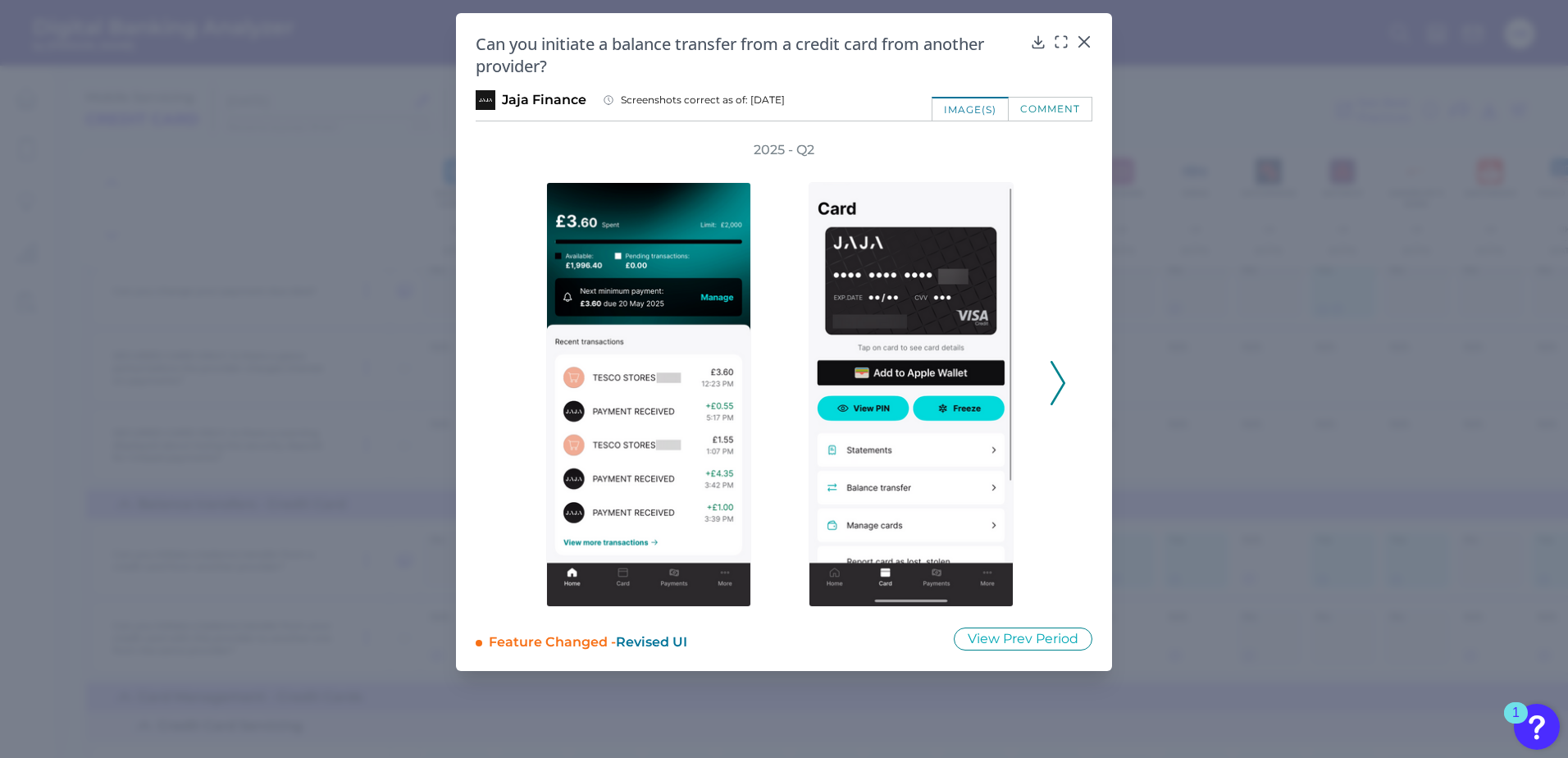
click at [1057, 379] on icon at bounding box center [1058, 383] width 15 height 45
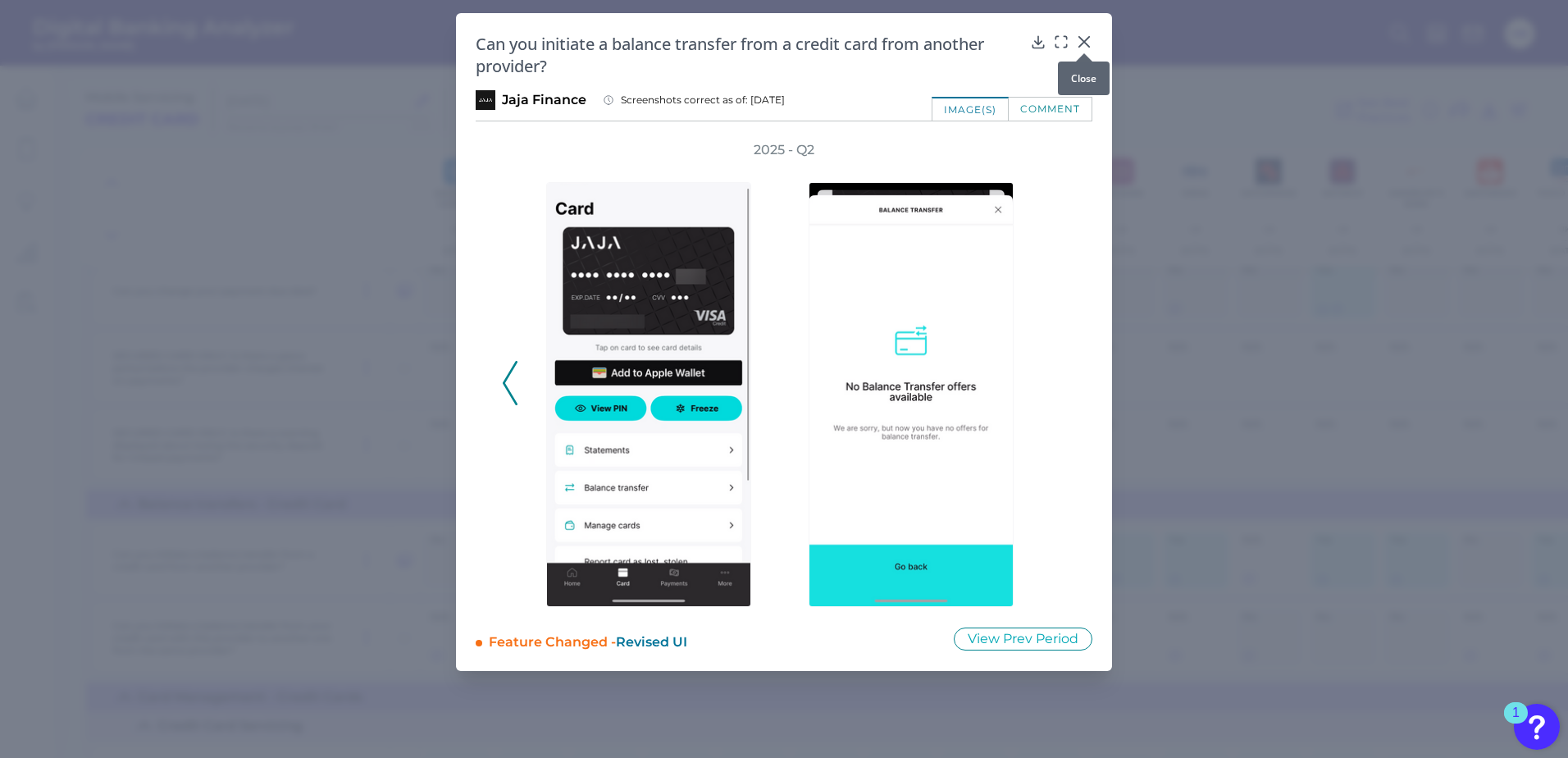
click at [1084, 38] on icon at bounding box center [1084, 42] width 16 height 16
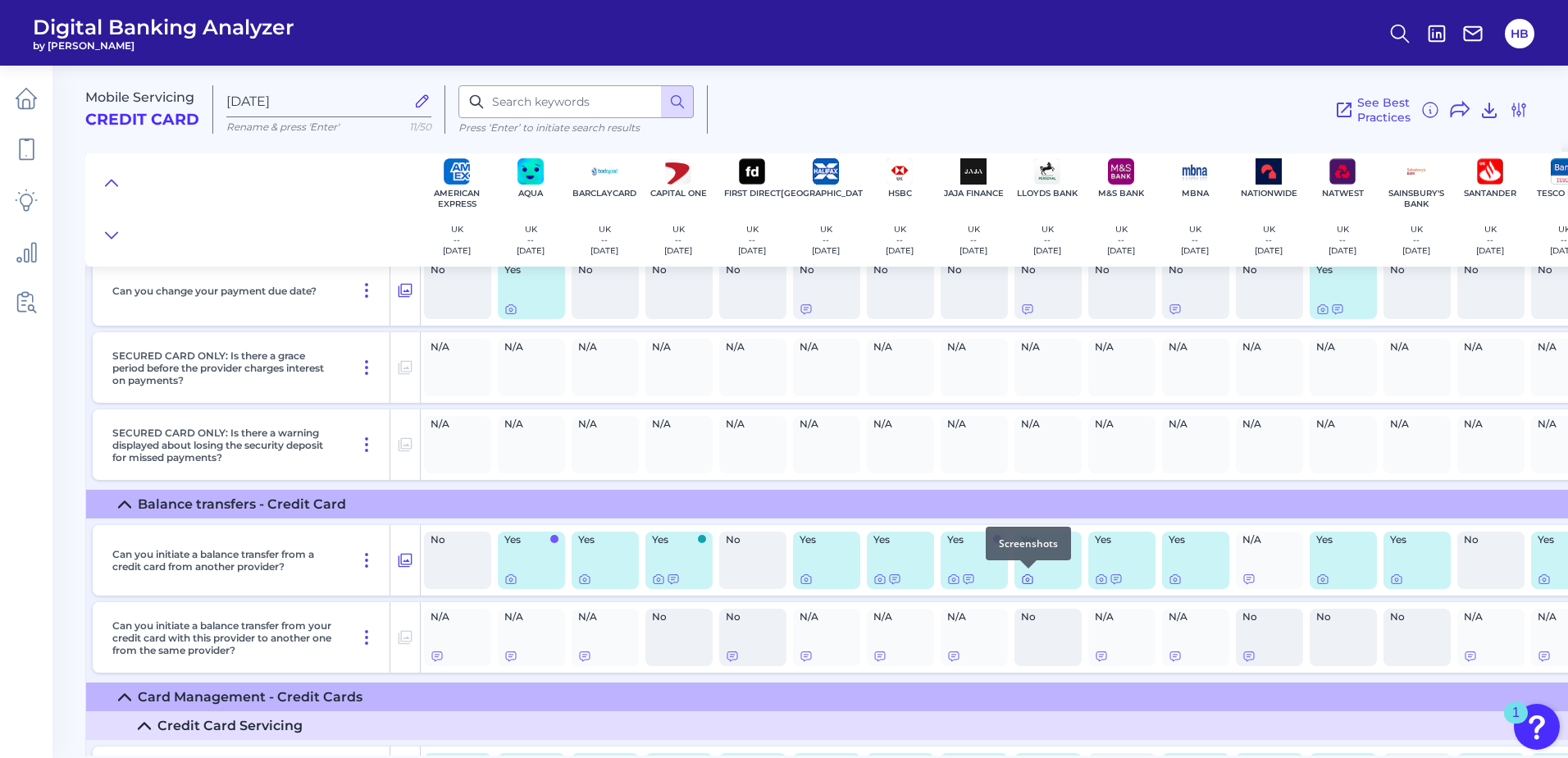
click at [1029, 582] on icon at bounding box center [1028, 579] width 14 height 14
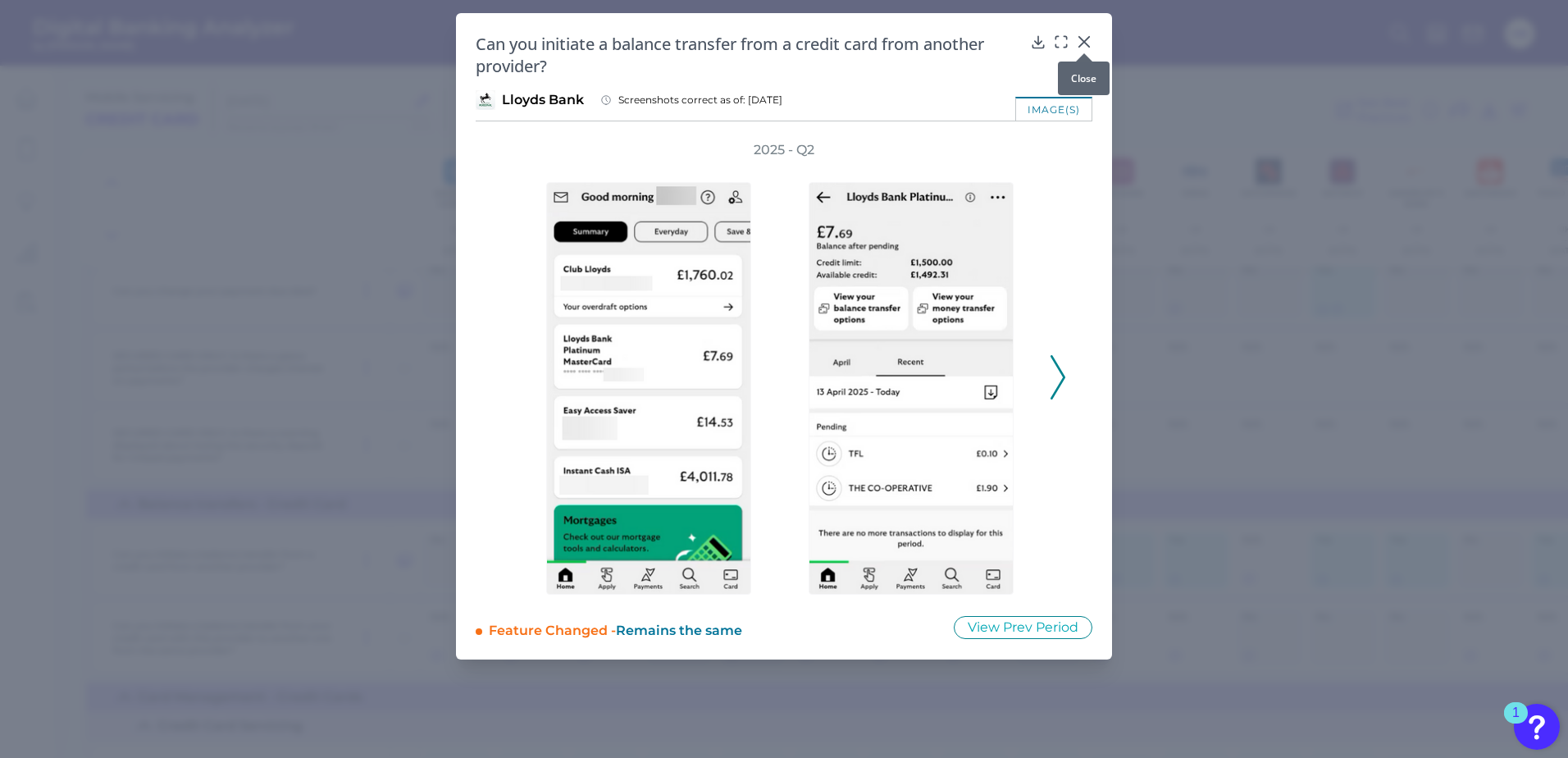
click at [1083, 38] on icon at bounding box center [1084, 42] width 16 height 16
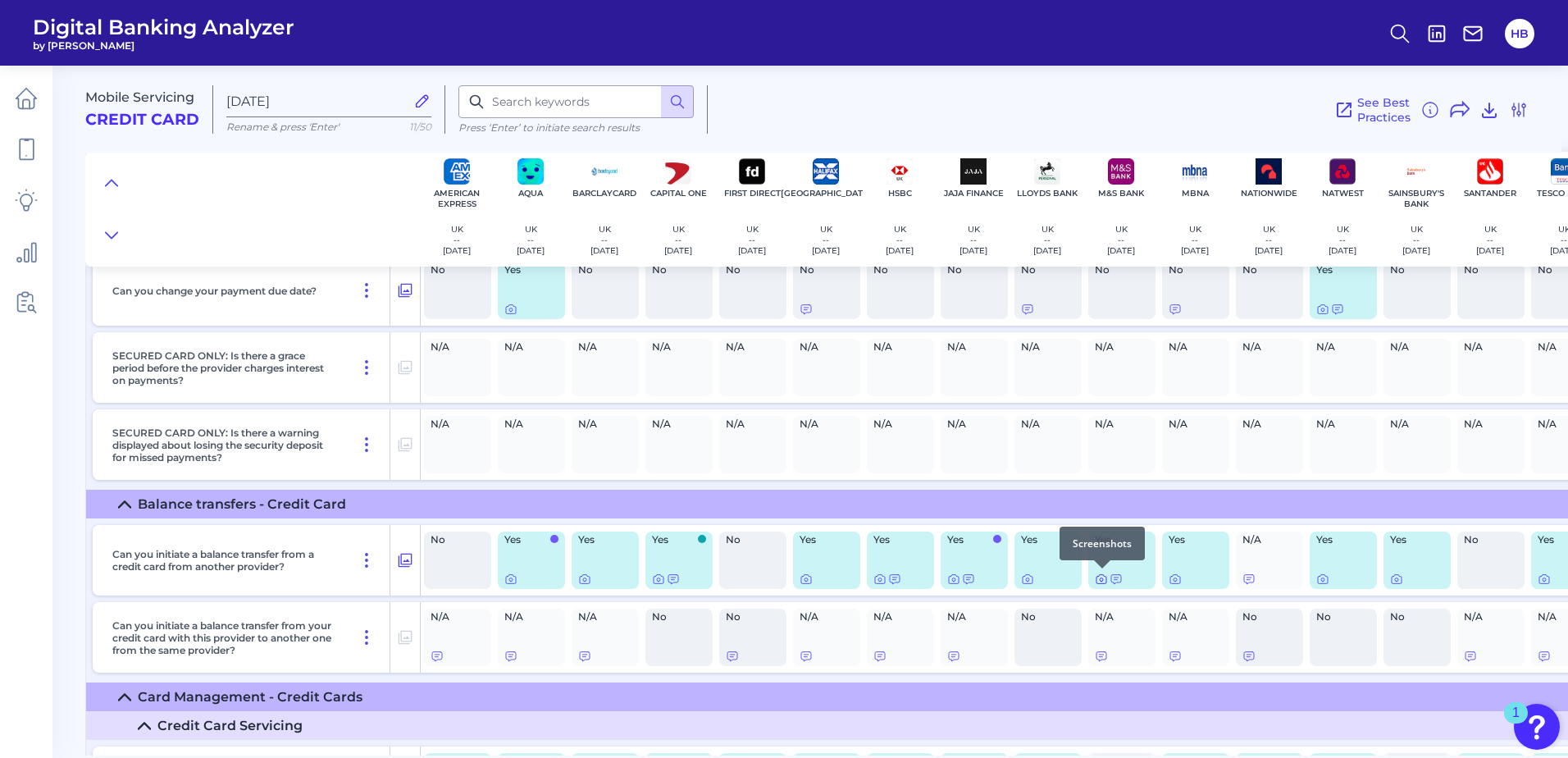
click at [1102, 577] on icon at bounding box center [1101, 579] width 14 height 14
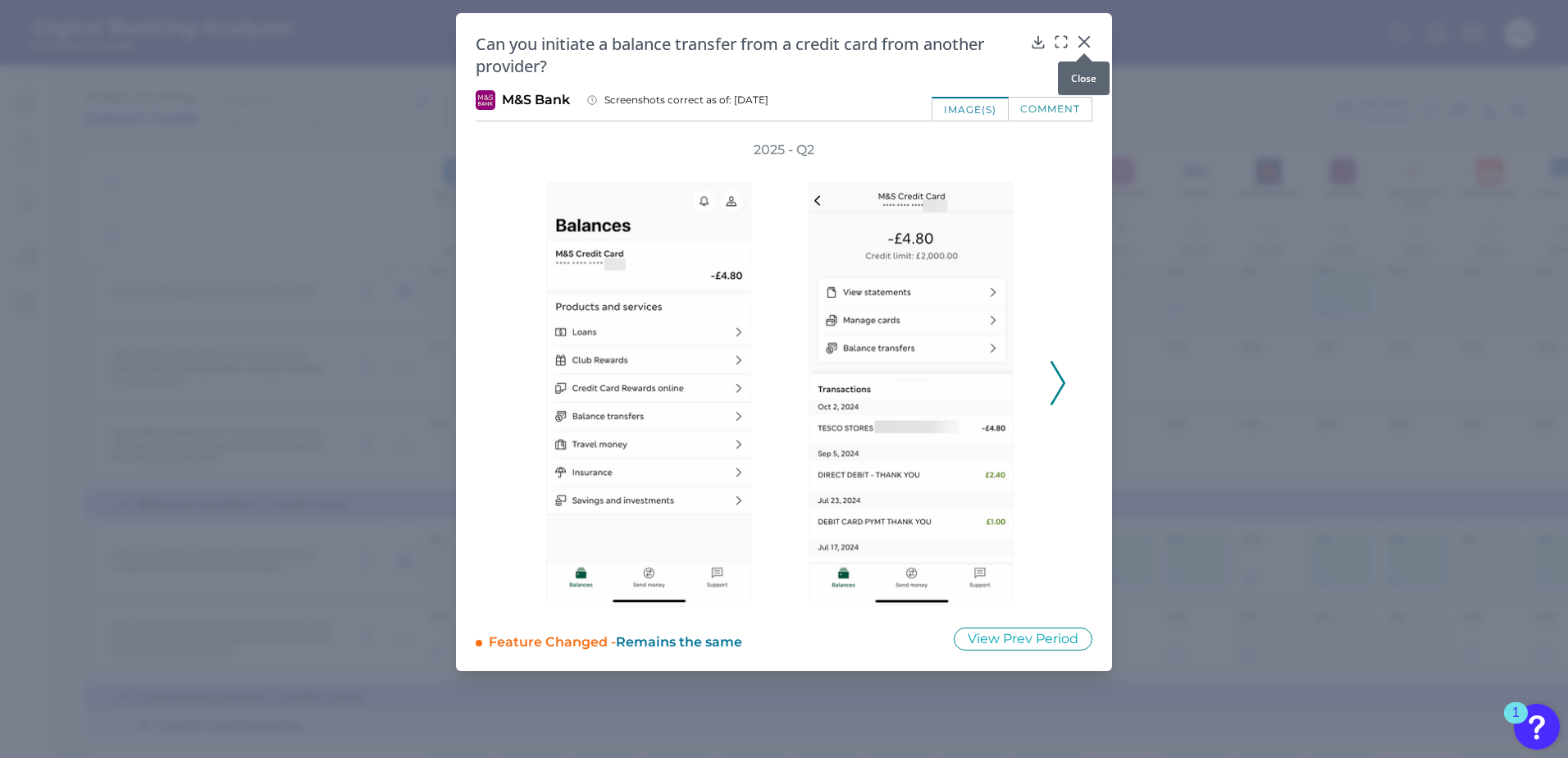
click at [1086, 41] on icon at bounding box center [1084, 42] width 10 height 10
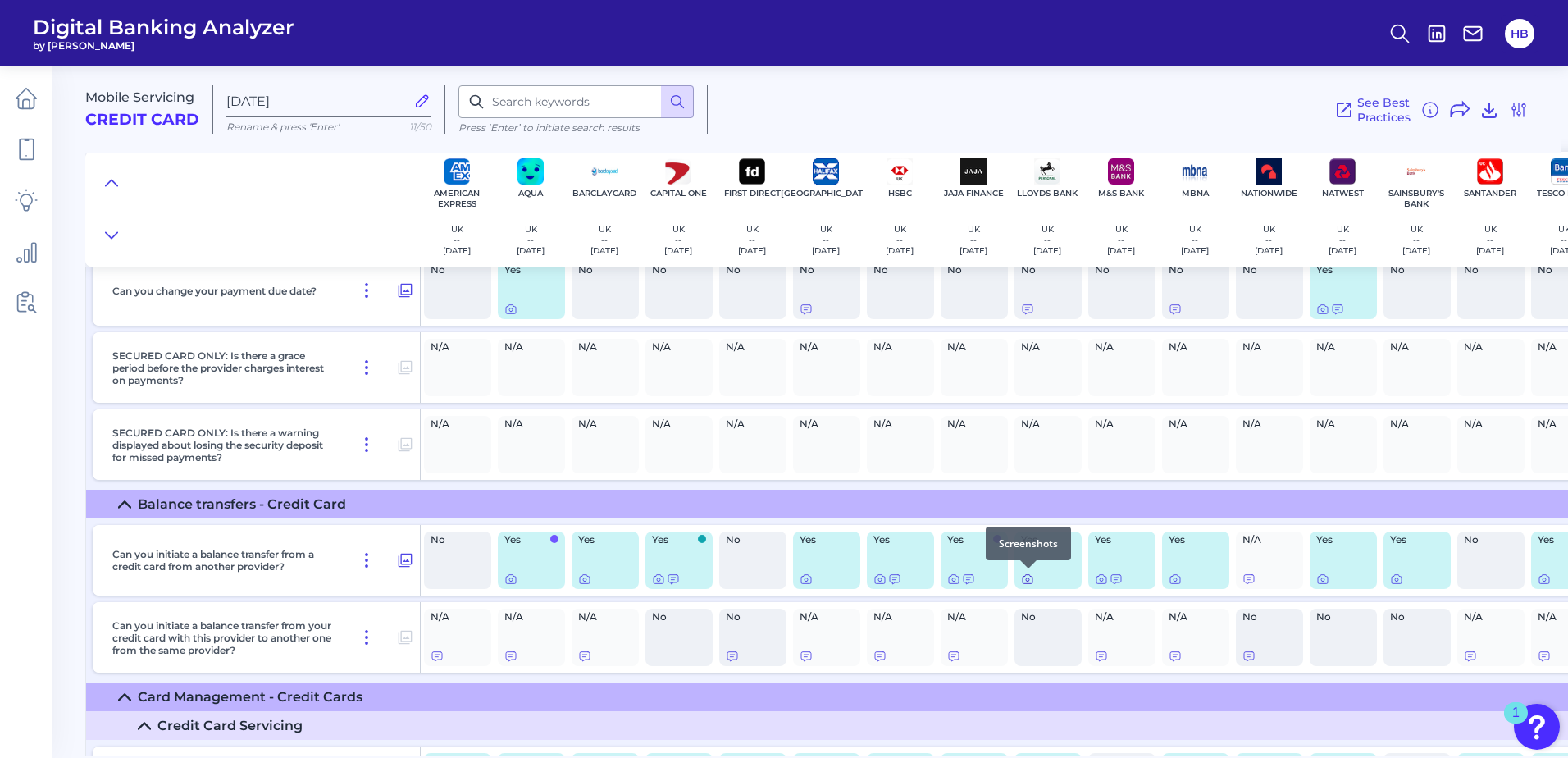
click at [1030, 577] on icon at bounding box center [1028, 579] width 14 height 14
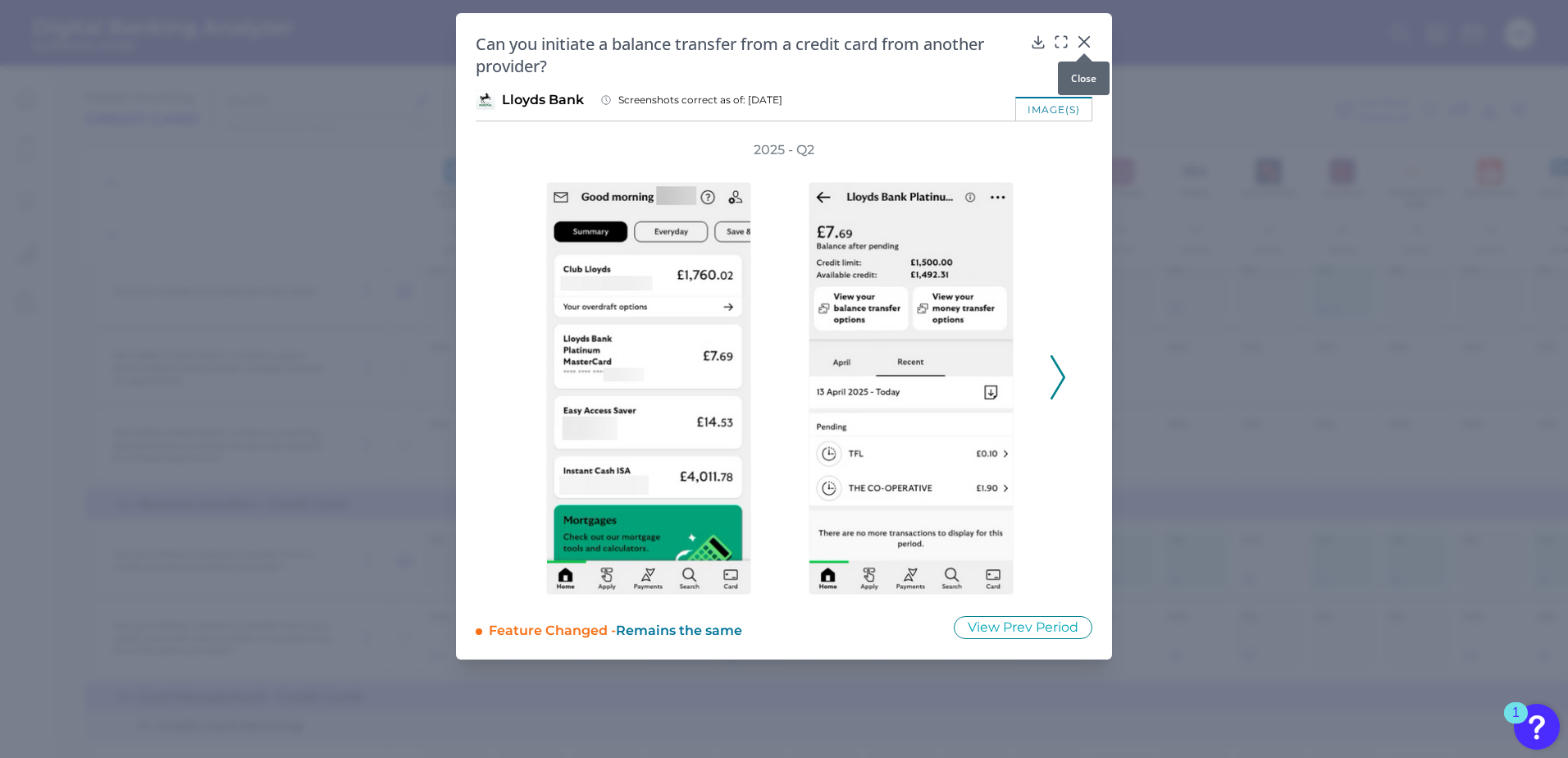
click at [1079, 39] on icon at bounding box center [1084, 42] width 16 height 16
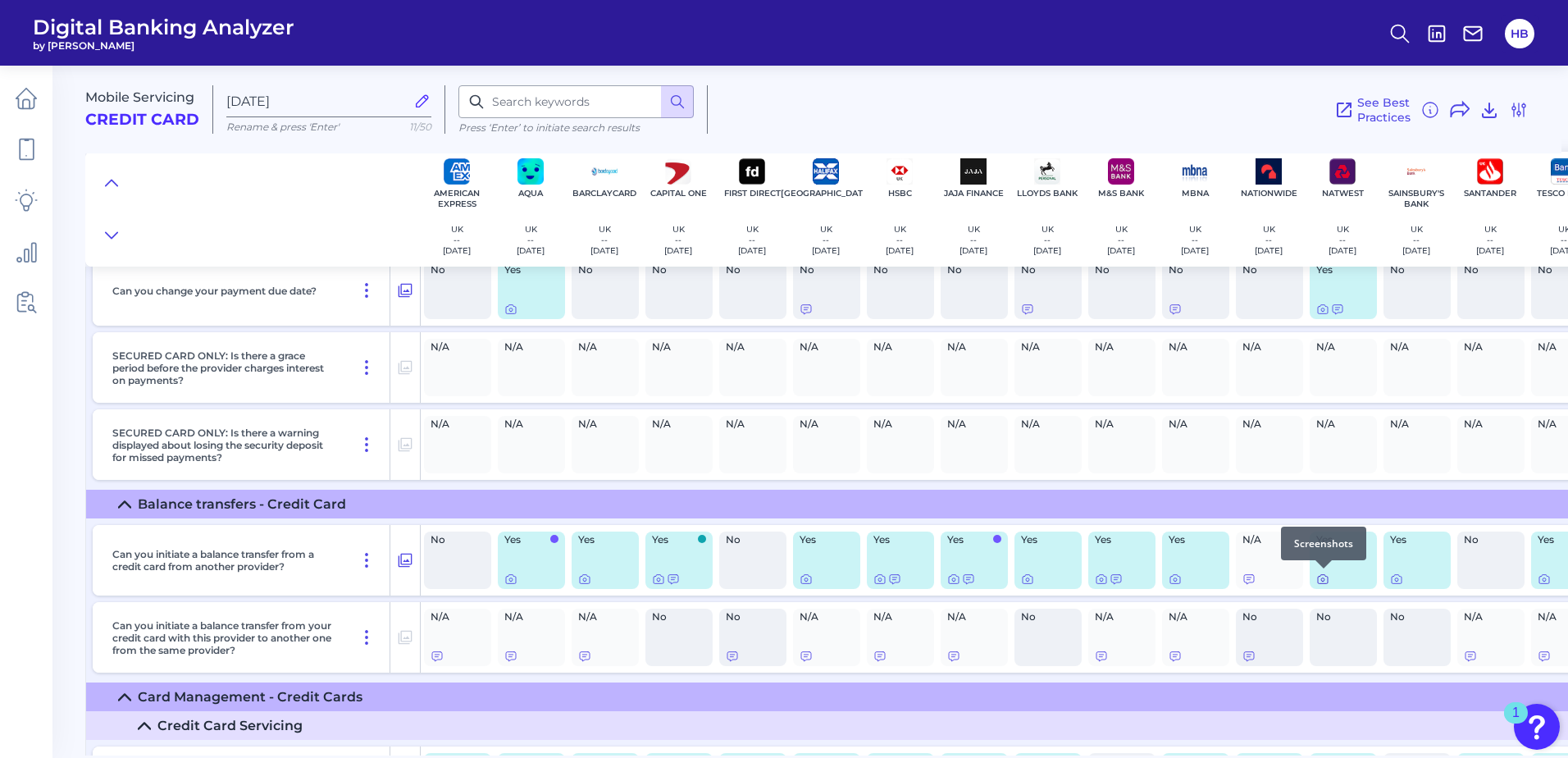
click at [1324, 579] on icon at bounding box center [1323, 579] width 3 height 3
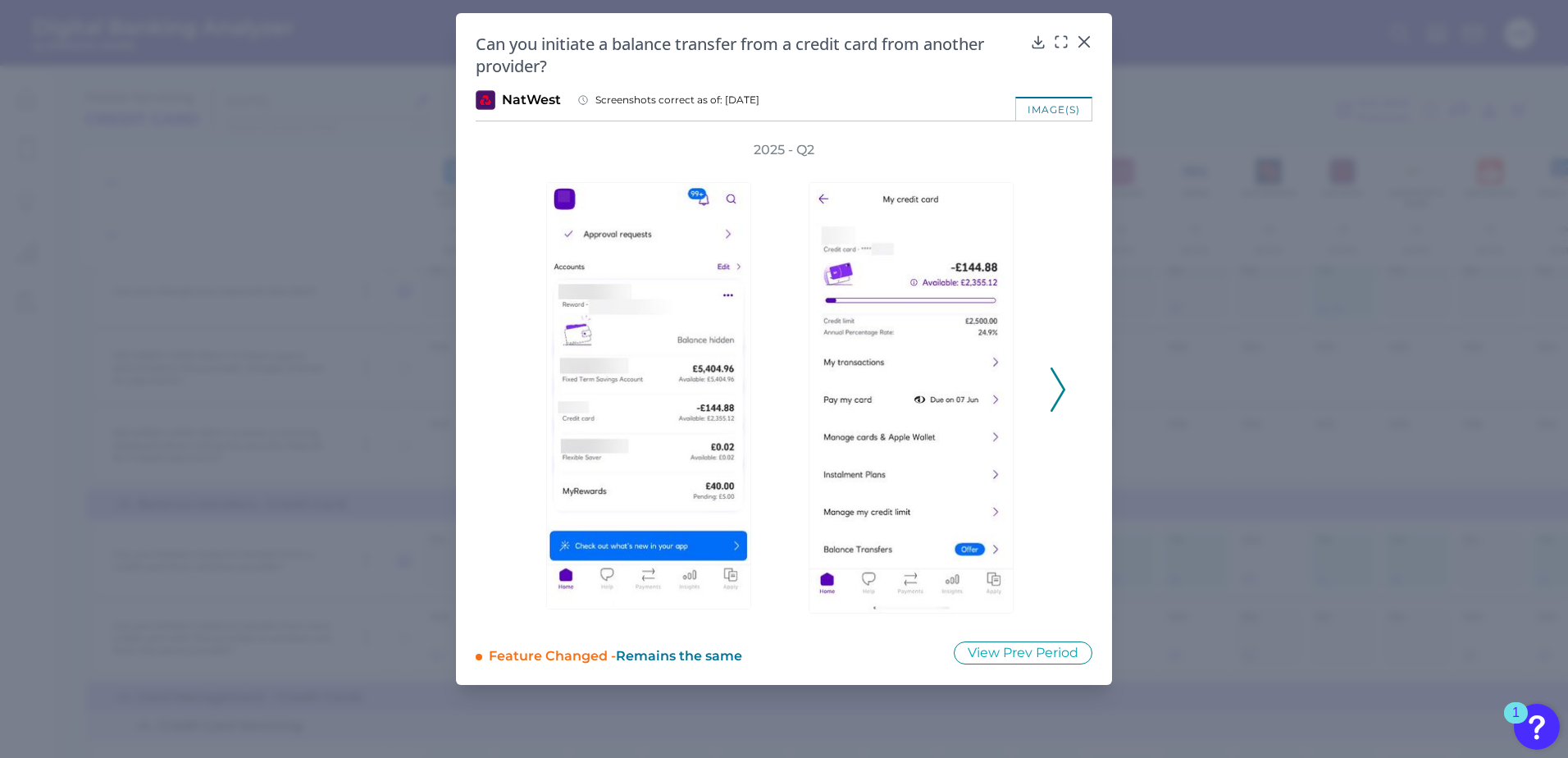
click at [1087, 25] on div "Can you initiate a balance transfer from a credit card from another provider? N…" at bounding box center [784, 349] width 656 height 672
click at [1087, 41] on icon at bounding box center [1084, 42] width 16 height 16
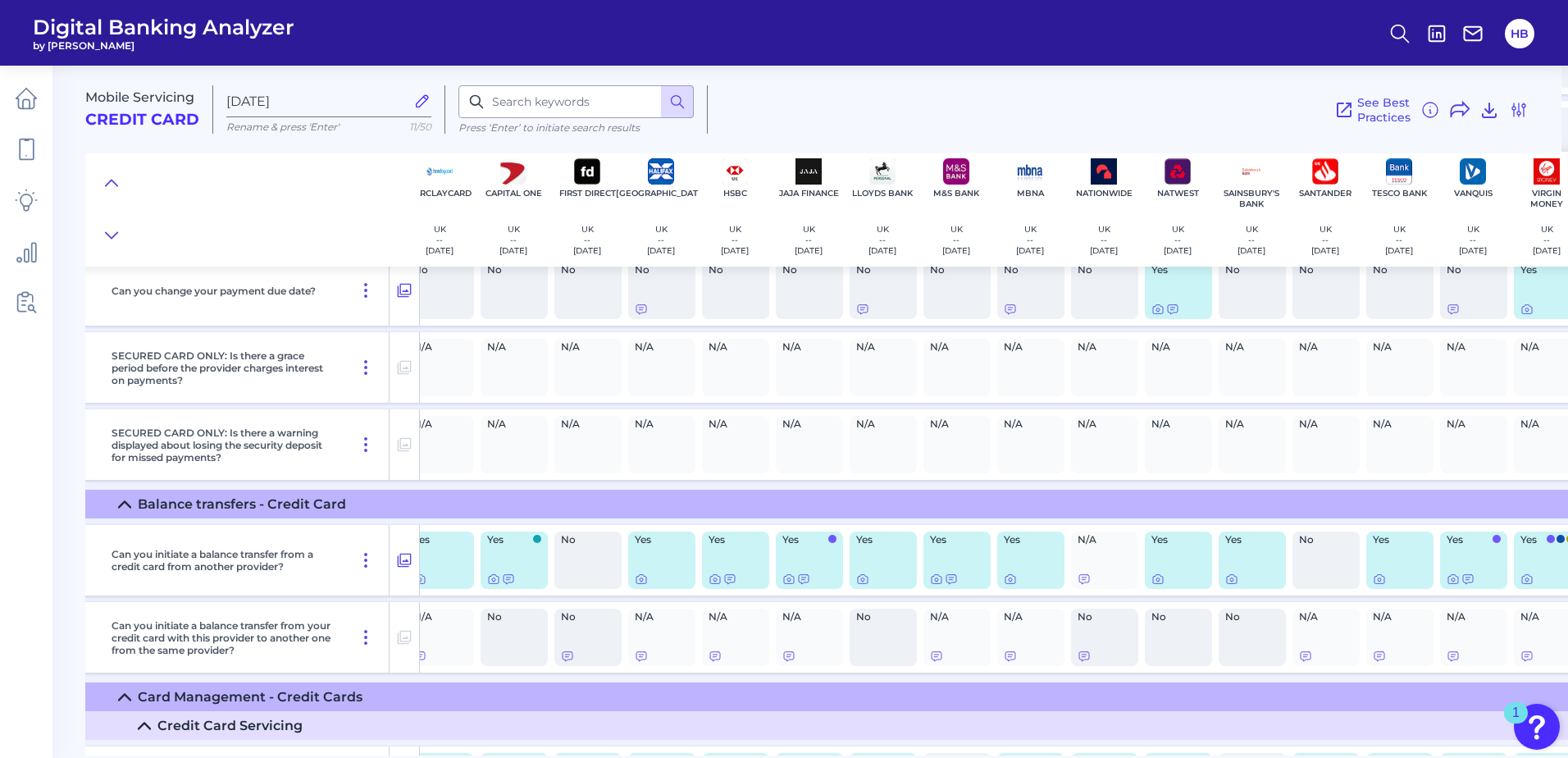
scroll to position [8850, 193]
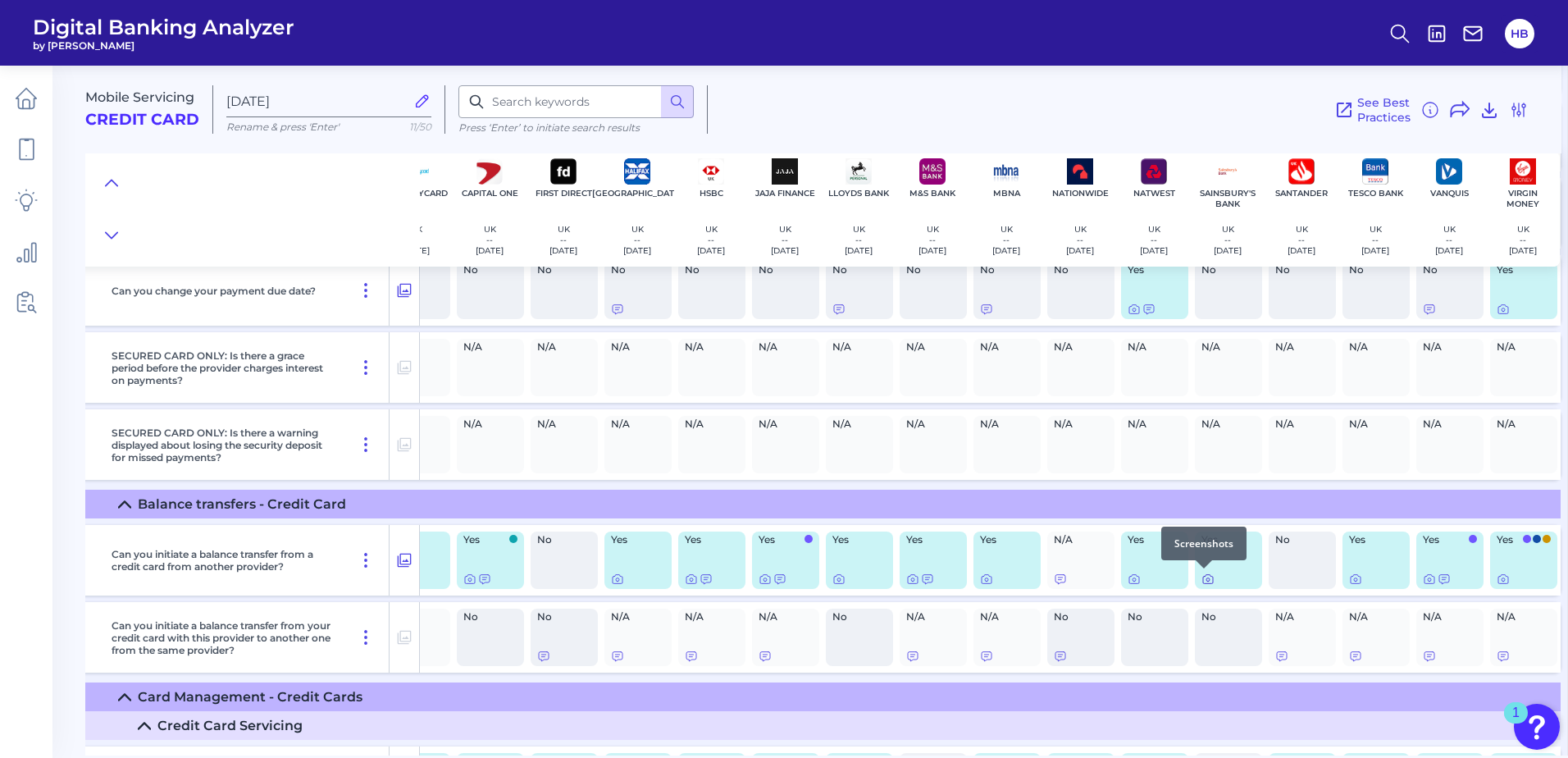
click at [1206, 579] on icon at bounding box center [1208, 579] width 14 height 14
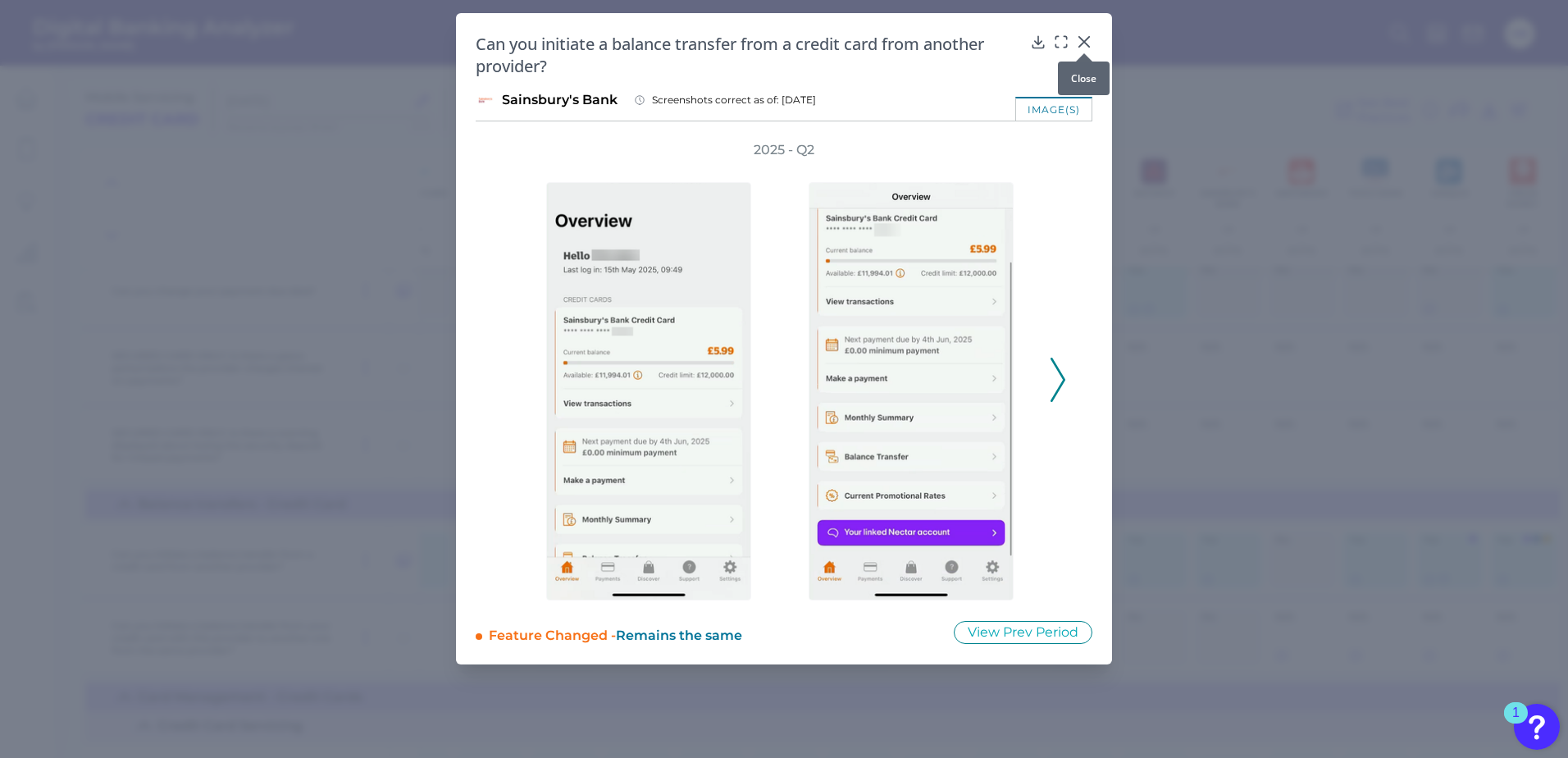
click at [1083, 42] on icon at bounding box center [1084, 42] width 10 height 10
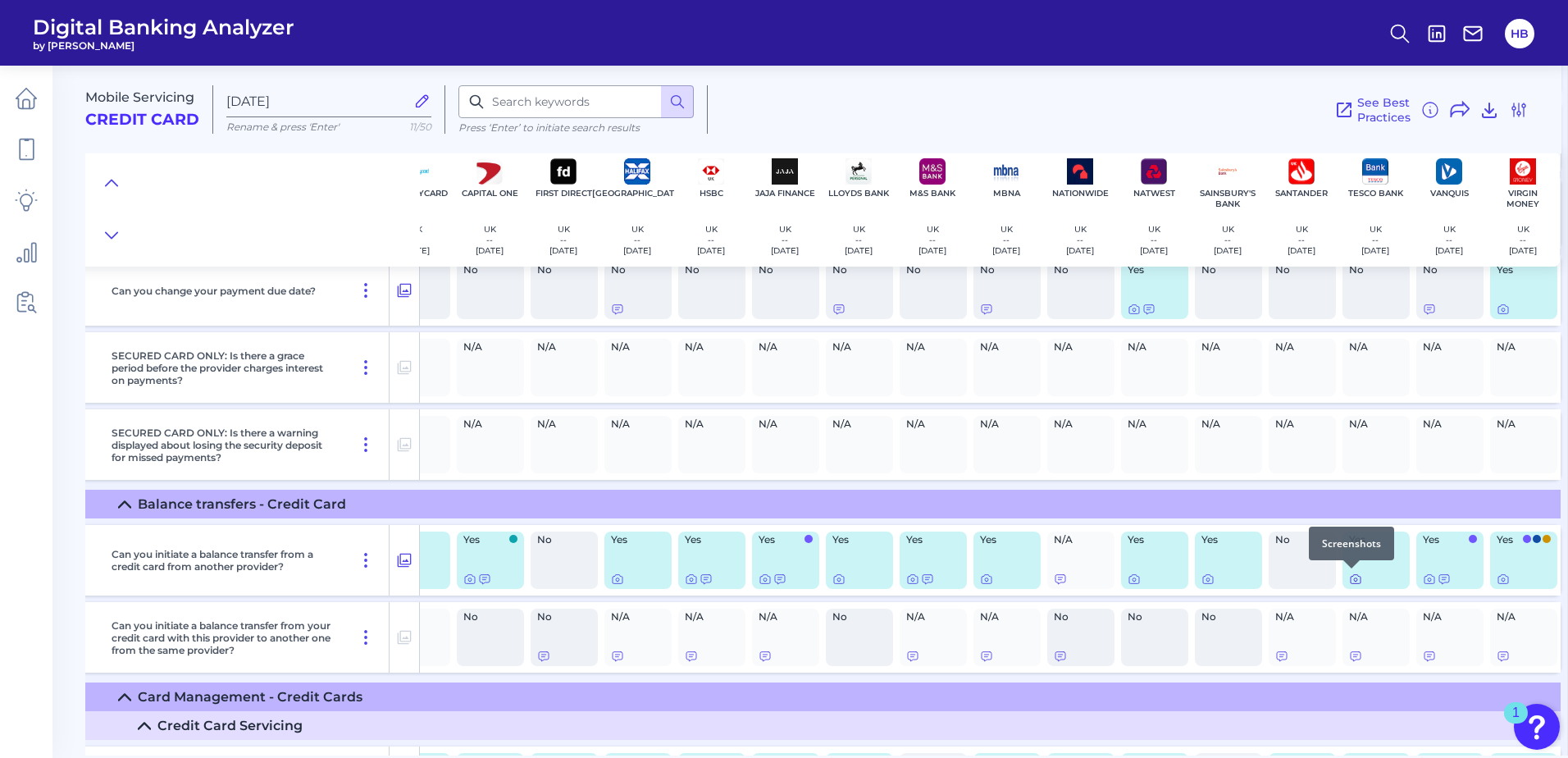
click at [1354, 580] on icon at bounding box center [1355, 579] width 3 height 3
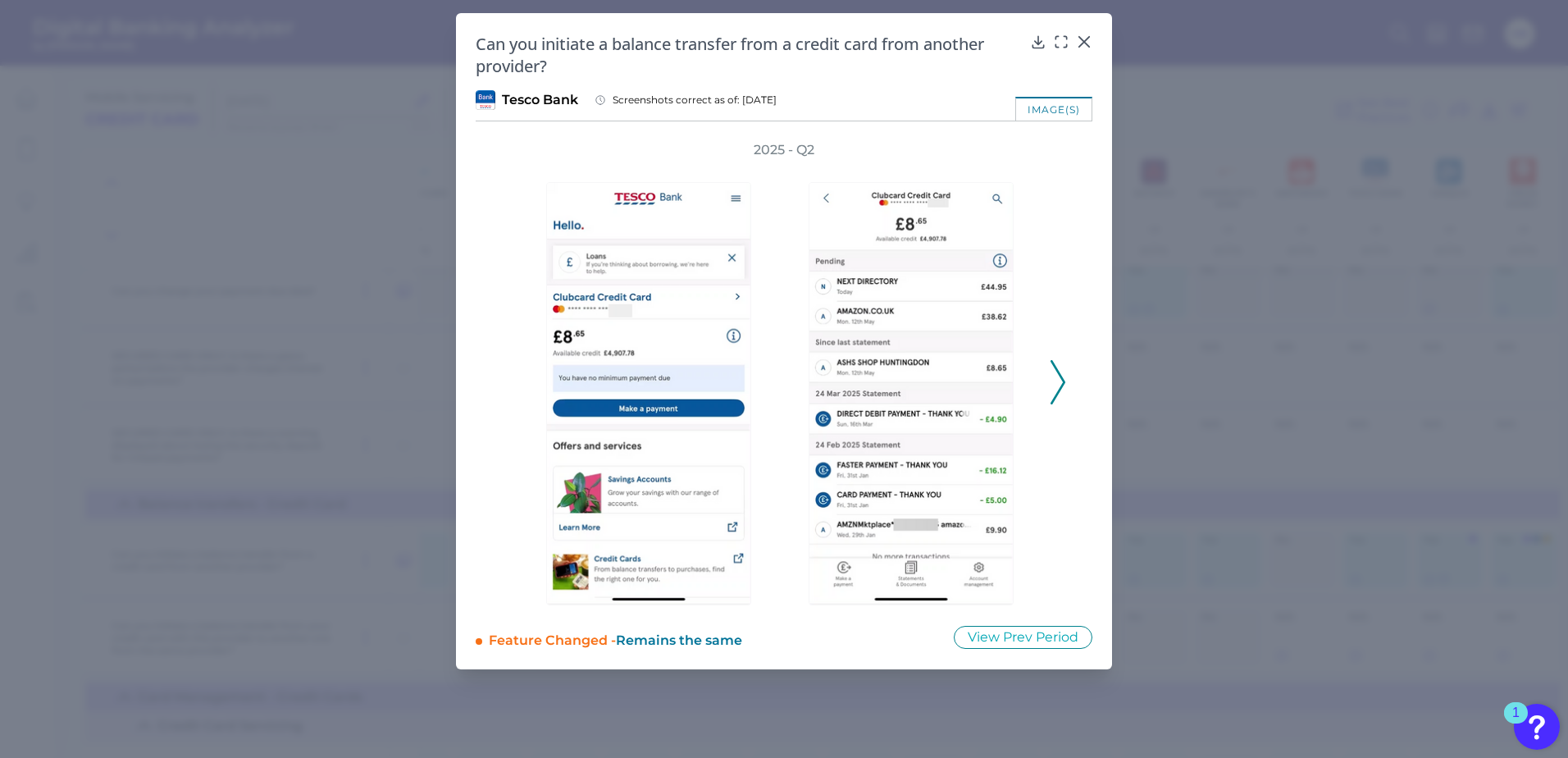
click at [1061, 372] on icon at bounding box center [1058, 382] width 15 height 45
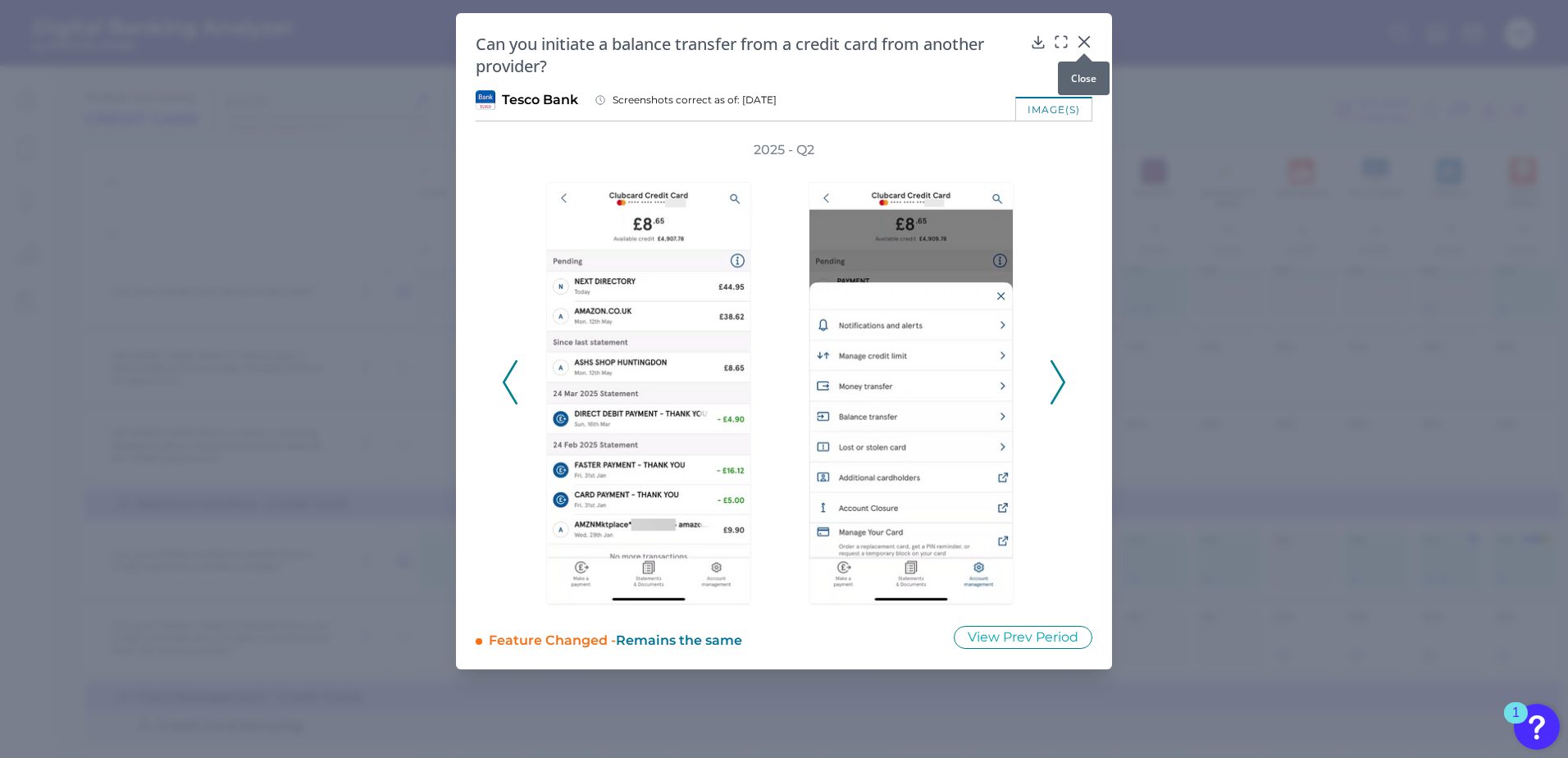
click at [1084, 37] on icon at bounding box center [1084, 42] width 16 height 16
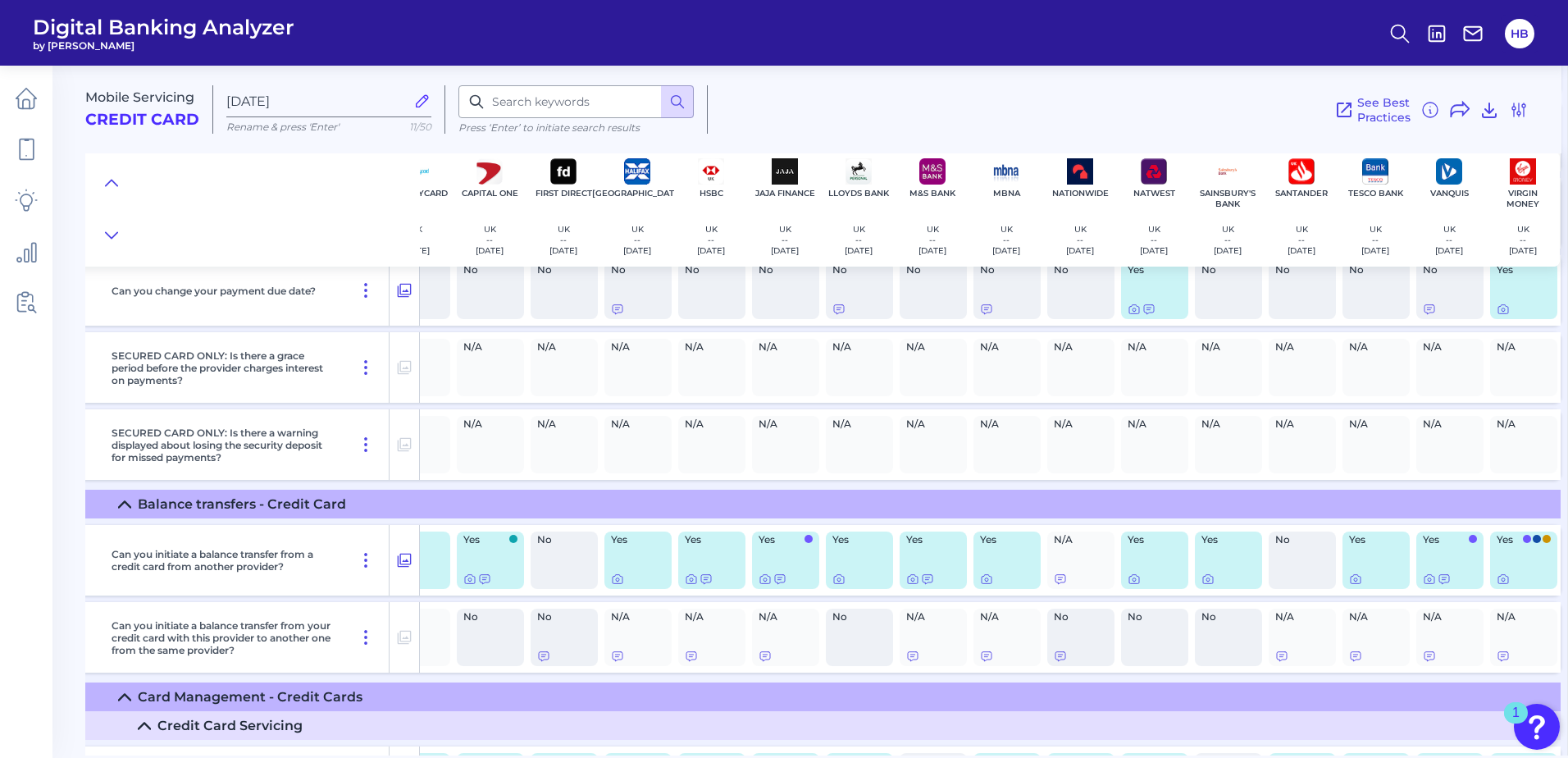
scroll to position [8850, 195]
click at [1496, 580] on icon at bounding box center [1503, 579] width 14 height 14
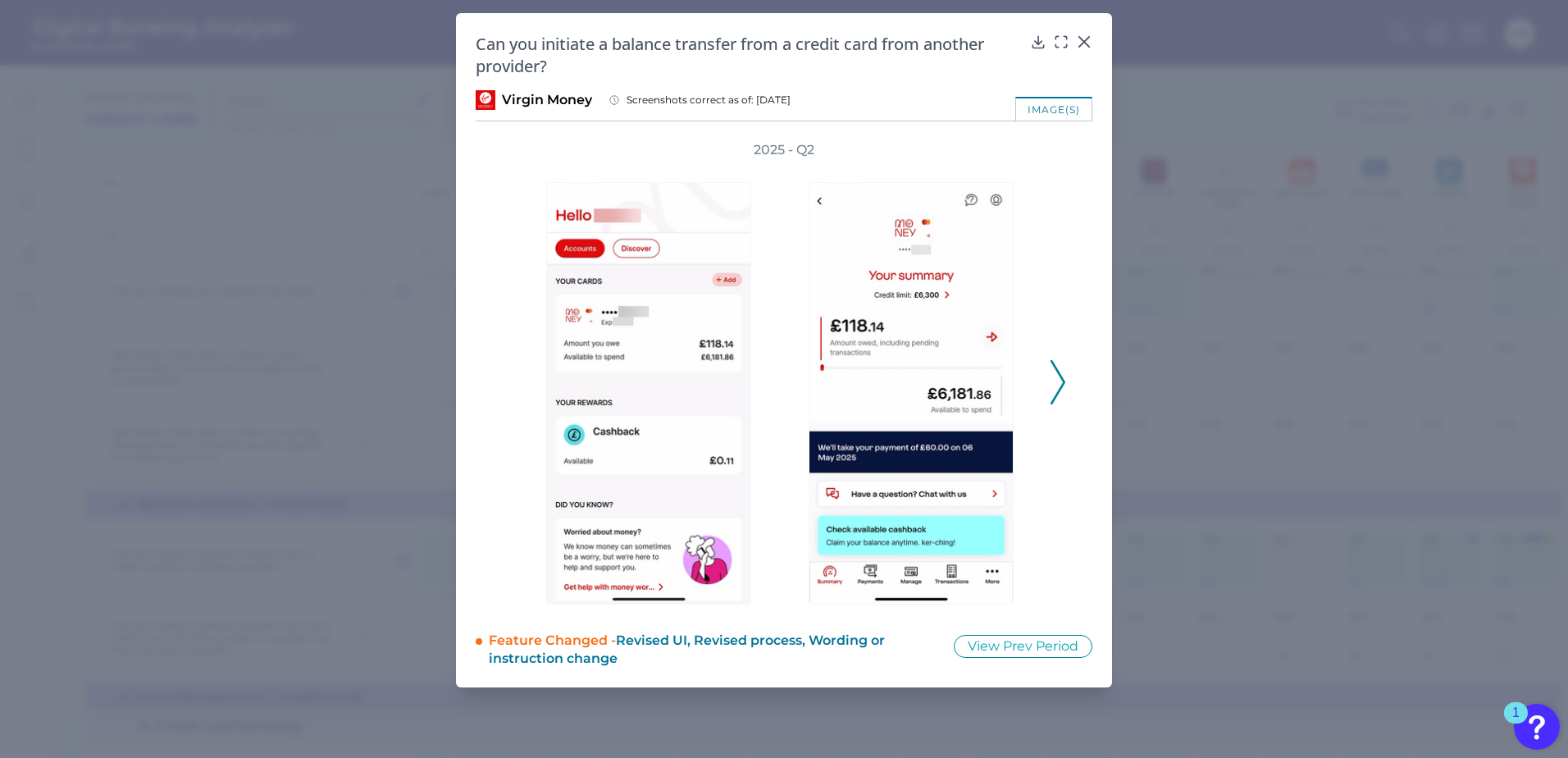
click at [1060, 376] on polyline at bounding box center [1057, 381] width 13 height 42
